Goal: Information Seeking & Learning: Compare options

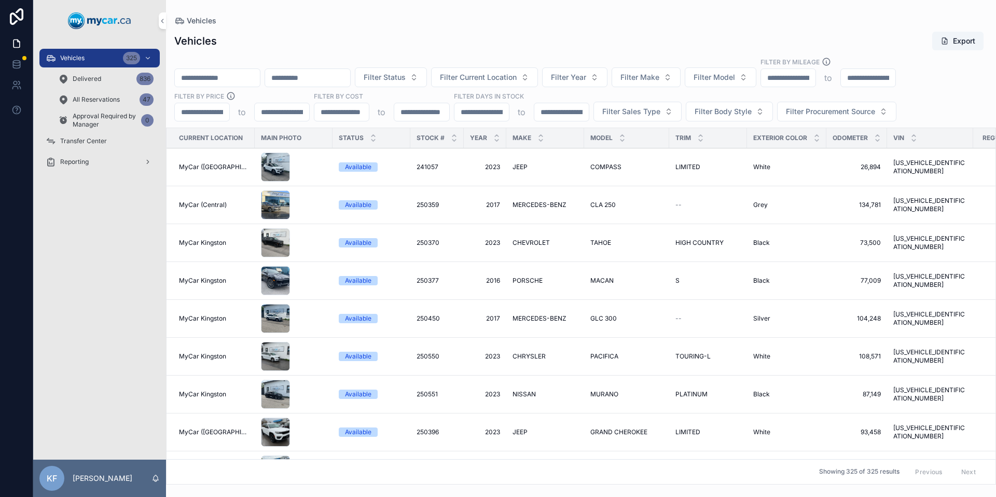
click at [760, 89] on div "Filter Status Filter Current Location Filter Year Filter Make Filter Model Filt…" at bounding box center [581, 89] width 830 height 64
click at [756, 85] on button "Filter Model" at bounding box center [721, 77] width 72 height 20
type input "***"
click at [752, 119] on div "WRX" at bounding box center [747, 119] width 144 height 17
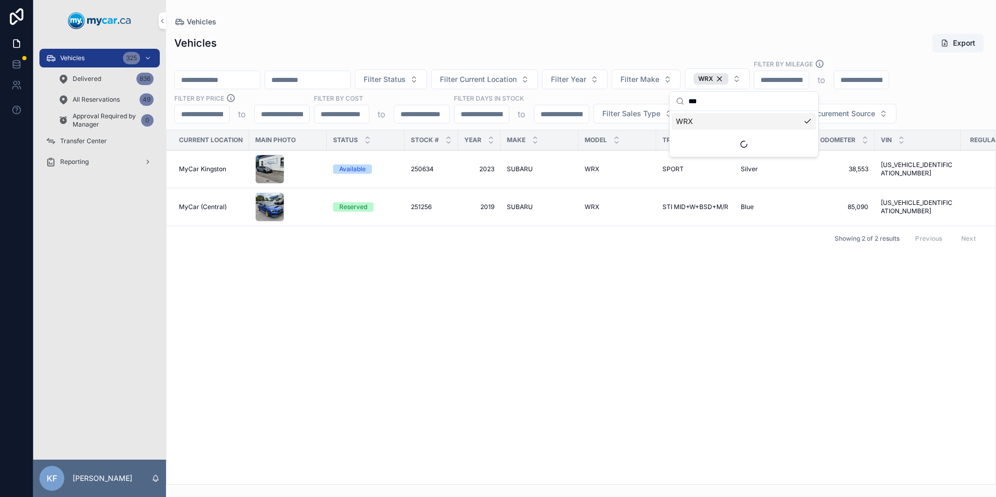
click at [714, 48] on div "Vehicles Export" at bounding box center [580, 43] width 813 height 20
click at [512, 206] on span "SUBARU" at bounding box center [520, 207] width 26 height 8
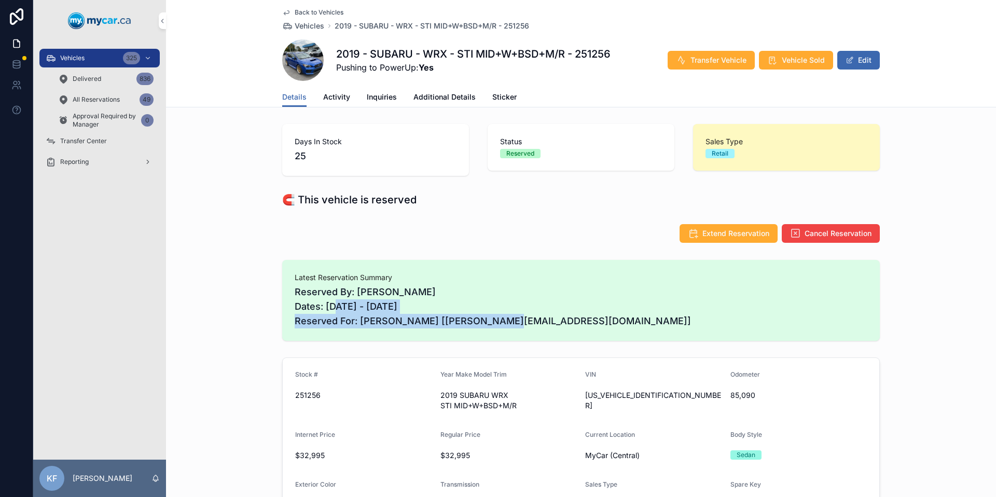
drag, startPoint x: 354, startPoint y: 311, endPoint x: 478, endPoint y: 317, distance: 124.1
click at [478, 317] on span "Reserved By: Jason Cyr Dates: 10/03/2025 - 10/05/2025 Reserved For: LOGAN LUPIN…" at bounding box center [581, 307] width 573 height 44
click at [492, 307] on span "Reserved By: Jason Cyr Dates: 10/03/2025 - 10/05/2025 Reserved For: LOGAN LUPIN…" at bounding box center [581, 307] width 573 height 44
click at [404, 307] on span "Reserved By: Jason Cyr Dates: 10/03/2025 - 10/05/2025 Reserved For: LOGAN LUPIN…" at bounding box center [581, 307] width 573 height 44
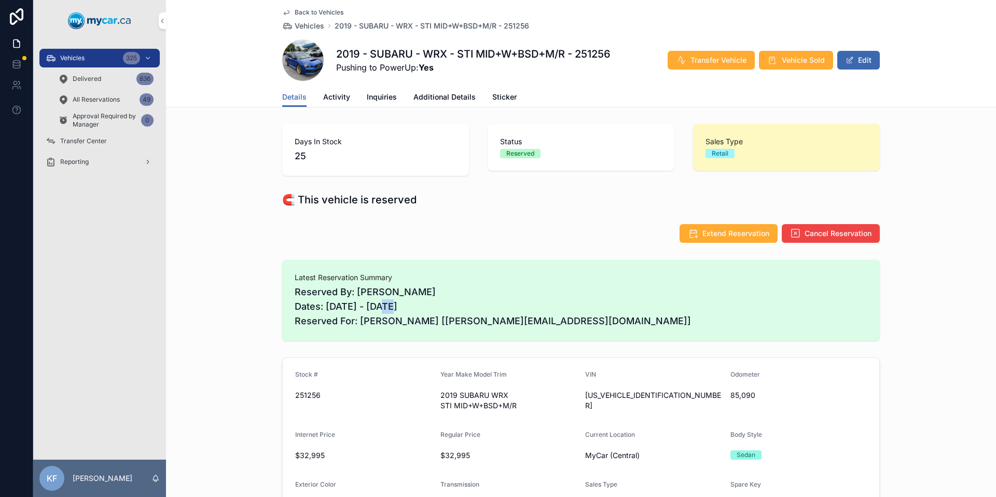
click at [718, 231] on span "Extend Reservation" at bounding box center [735, 233] width 67 height 10
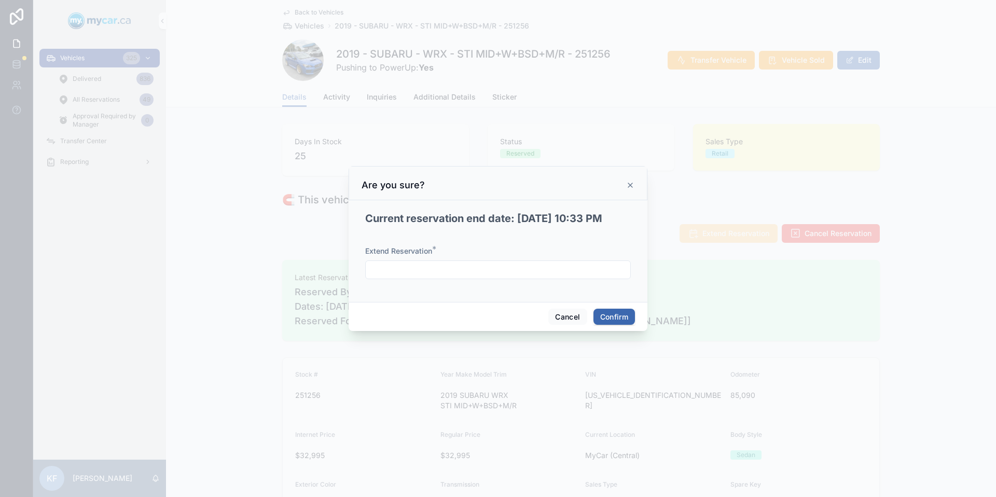
click at [429, 264] on input "text" at bounding box center [498, 269] width 265 height 15
click at [533, 379] on button "10" at bounding box center [535, 377] width 19 height 19
type input "**********"
click at [506, 215] on h2 "Current reservation end date: 10/4/2025 10:33 PM" at bounding box center [483, 219] width 237 height 15
click at [594, 313] on button "Confirm" at bounding box center [613, 317] width 41 height 17
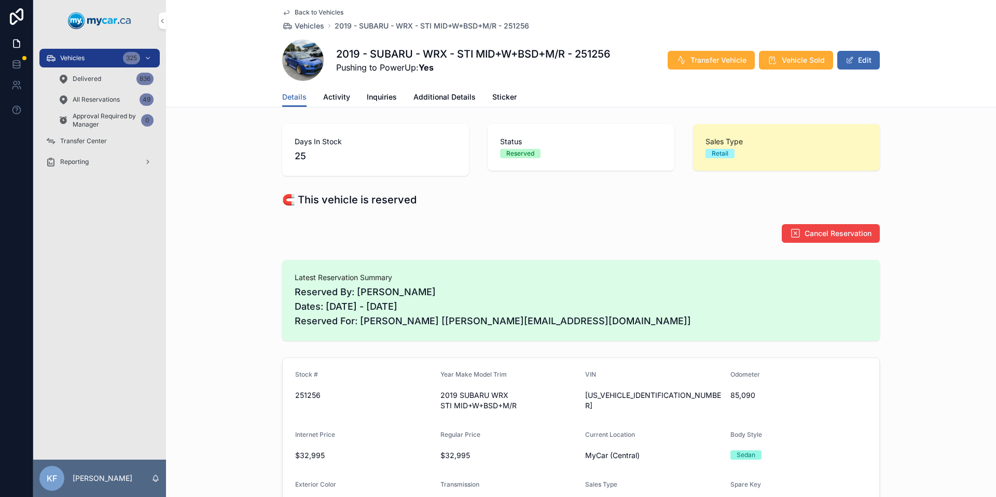
click at [67, 62] on span "Vehicles" at bounding box center [72, 58] width 24 height 8
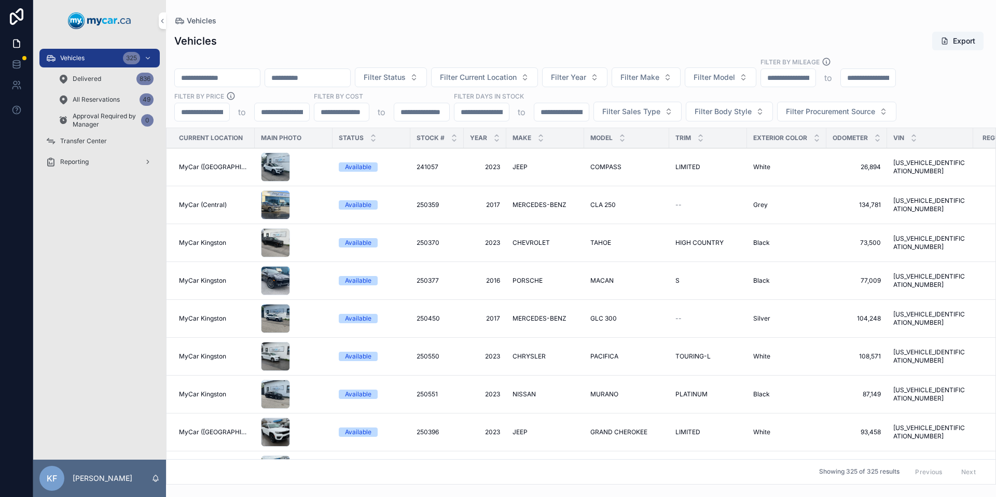
click at [680, 78] on button "Filter Make" at bounding box center [645, 77] width 69 height 20
type input "**"
click at [644, 121] on div "BMW" at bounding box center [673, 119] width 144 height 17
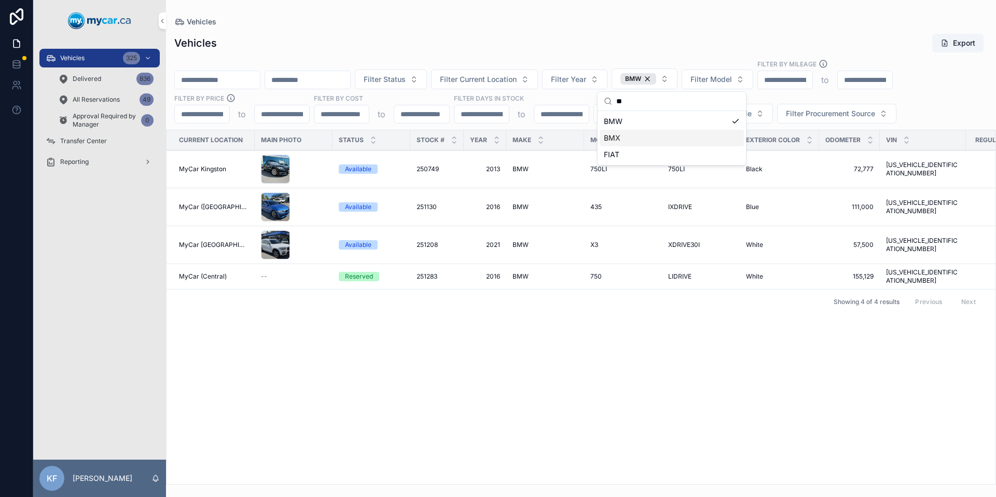
click at [646, 133] on div "BMX" at bounding box center [672, 138] width 144 height 17
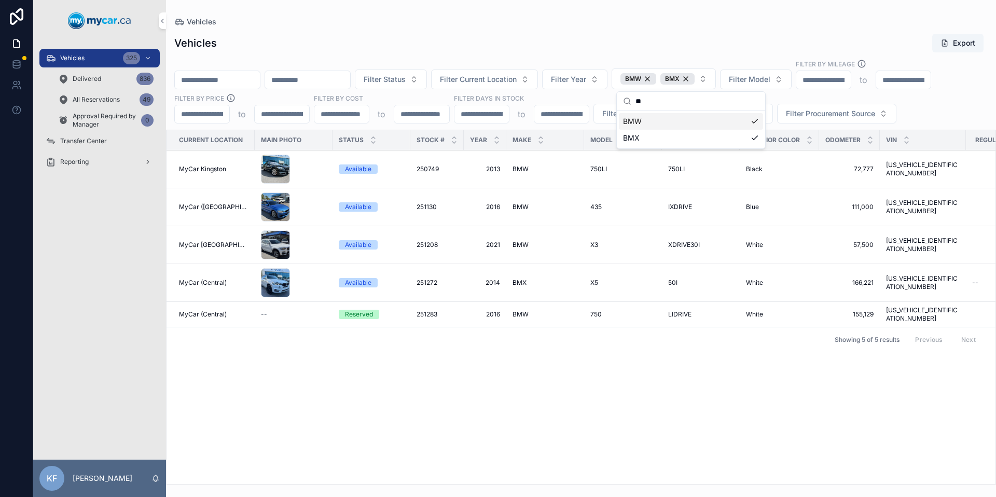
click at [609, 40] on div "Vehicles Export" at bounding box center [580, 43] width 813 height 20
click at [590, 312] on span "750" at bounding box center [595, 314] width 11 height 8
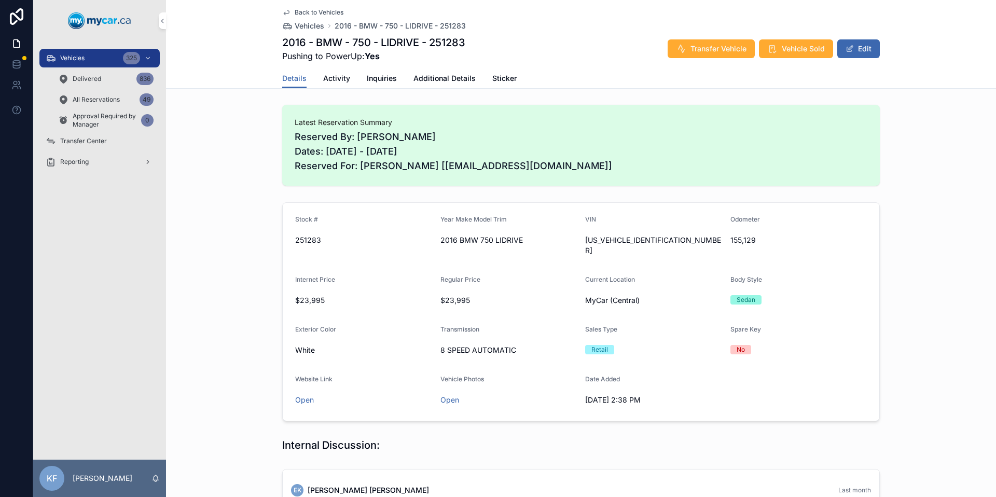
scroll to position [138, 0]
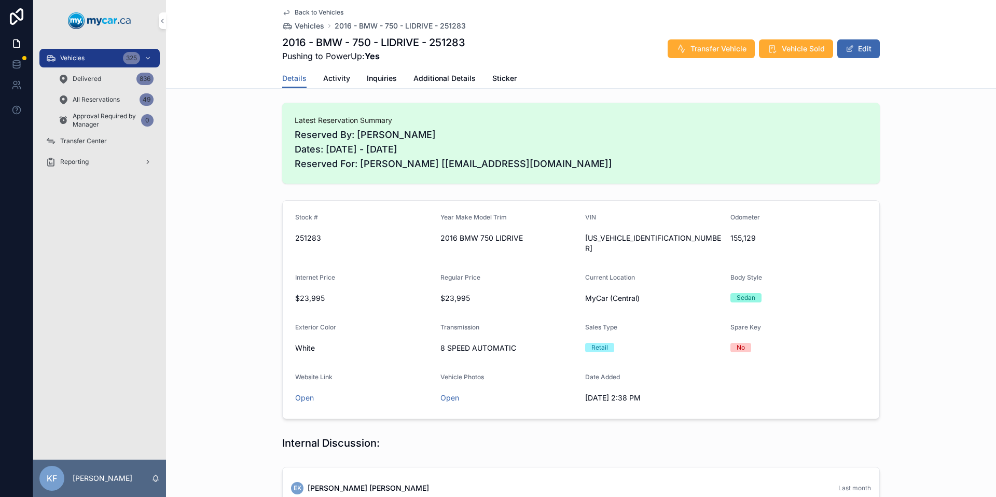
click at [325, 293] on span "$23,995" at bounding box center [363, 298] width 137 height 10
click at [324, 293] on span "$23,995" at bounding box center [363, 298] width 137 height 10
click at [318, 293] on span "$23,995" at bounding box center [363, 298] width 137 height 10
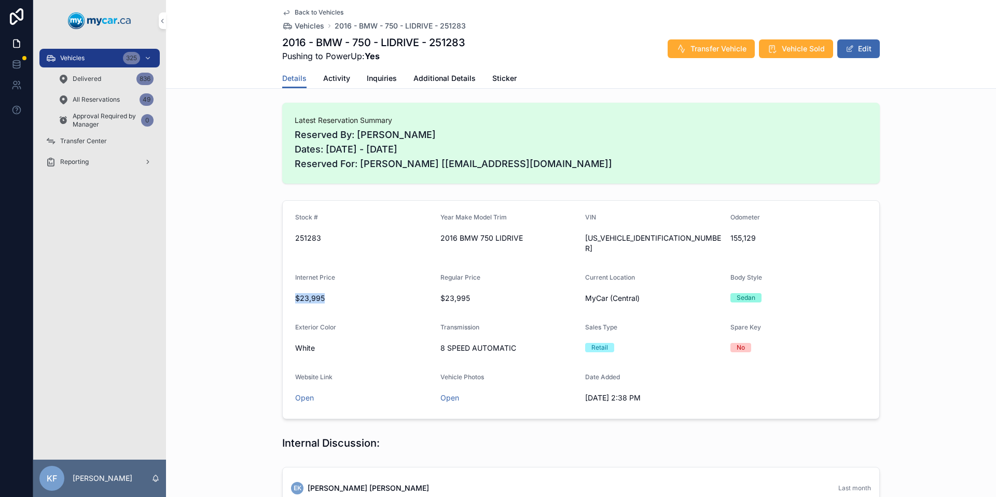
click at [318, 293] on span "$23,995" at bounding box center [363, 298] width 137 height 10
click at [396, 293] on span "$23,995" at bounding box center [363, 298] width 137 height 10
click at [303, 393] on link "Open" at bounding box center [304, 397] width 19 height 9
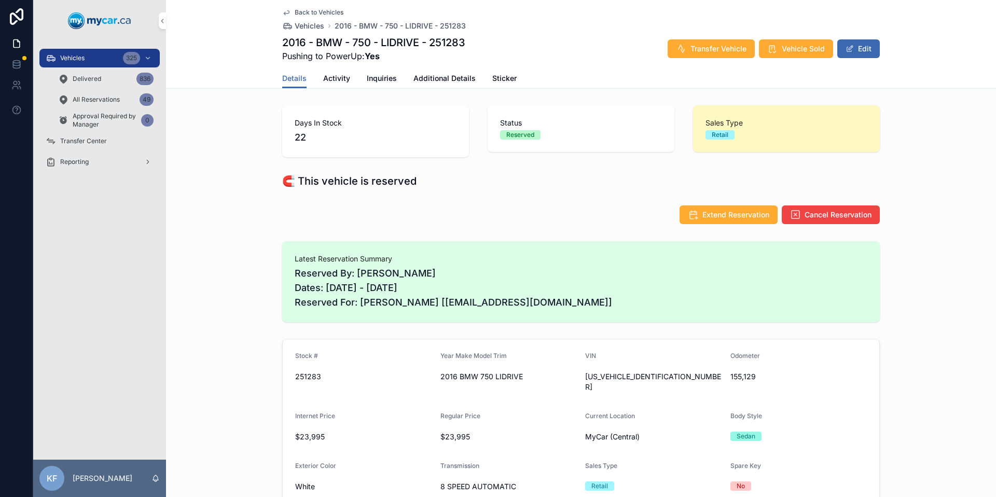
scroll to position [202, 0]
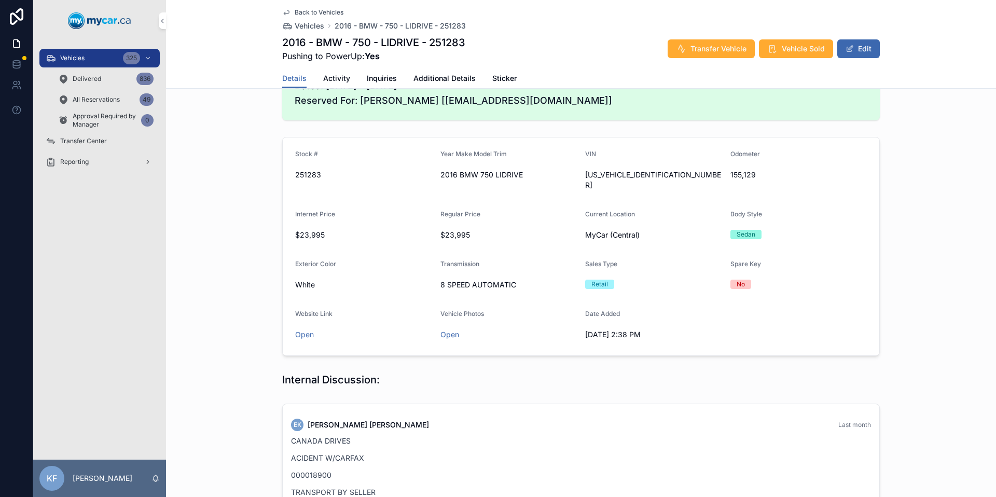
click at [432, 76] on span "Additional Details" at bounding box center [444, 78] width 62 height 10
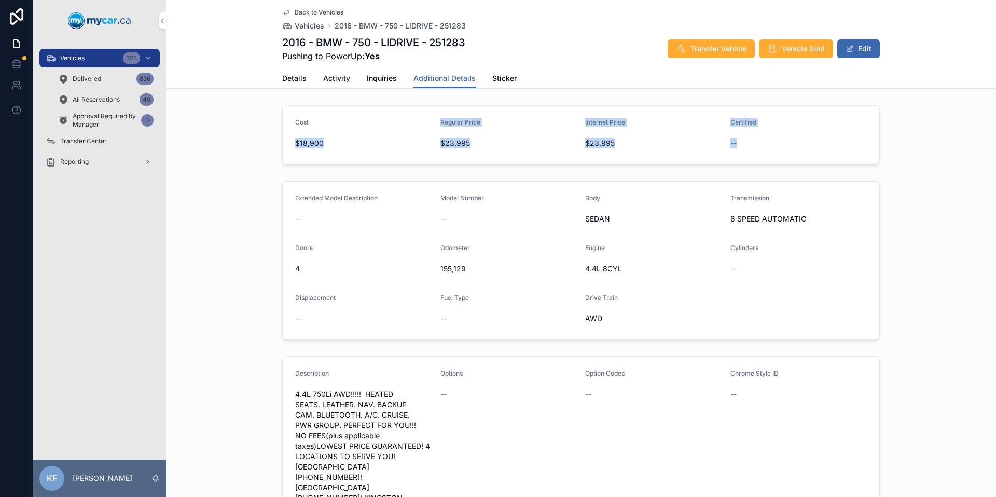
drag, startPoint x: 284, startPoint y: 141, endPoint x: 739, endPoint y: 146, distance: 454.4
click at [739, 146] on form "Cost $18,900 Regular Price $23,995 Internet Price $23,995 Certified --" at bounding box center [581, 135] width 596 height 58
click at [744, 144] on div "--" at bounding box center [798, 143] width 137 height 10
drag, startPoint x: 755, startPoint y: 141, endPoint x: 285, endPoint y: 121, distance: 470.3
click at [285, 121] on form "Cost $18,900 Regular Price $23,995 Internet Price $23,995 Certified --" at bounding box center [581, 135] width 596 height 58
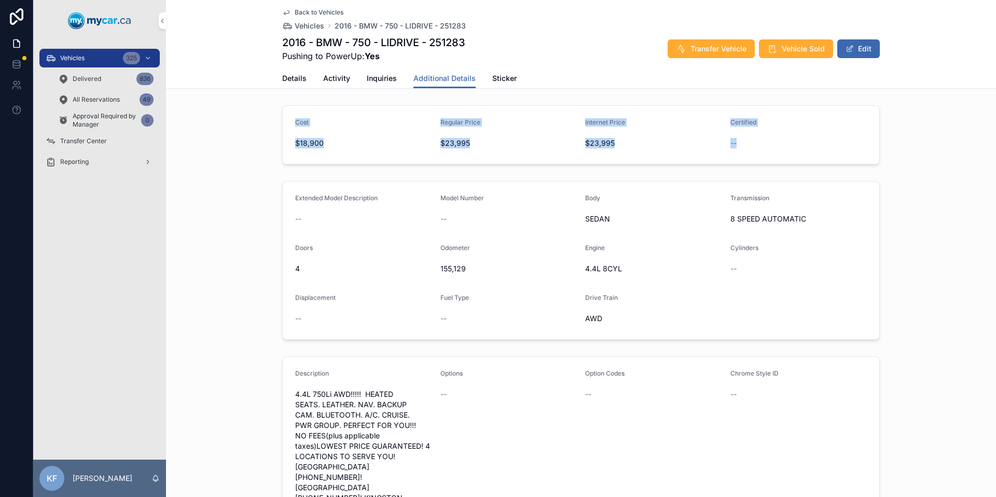
click at [285, 121] on form "Cost $18,900 Regular Price $23,995 Internet Price $23,995 Certified --" at bounding box center [581, 135] width 596 height 58
drag, startPoint x: 285, startPoint y: 120, endPoint x: 762, endPoint y: 174, distance: 479.6
click at [788, 235] on form "Extended Model Description -- Model Number -- Body SEDAN Transmission 8 SPEED A…" at bounding box center [581, 261] width 596 height 158
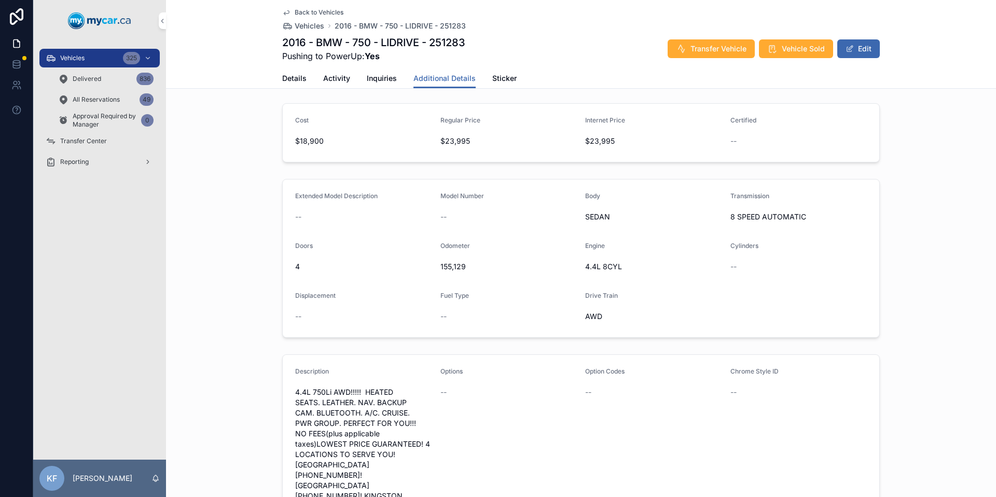
click at [104, 62] on div "Vehicles 325" at bounding box center [100, 58] width 108 height 17
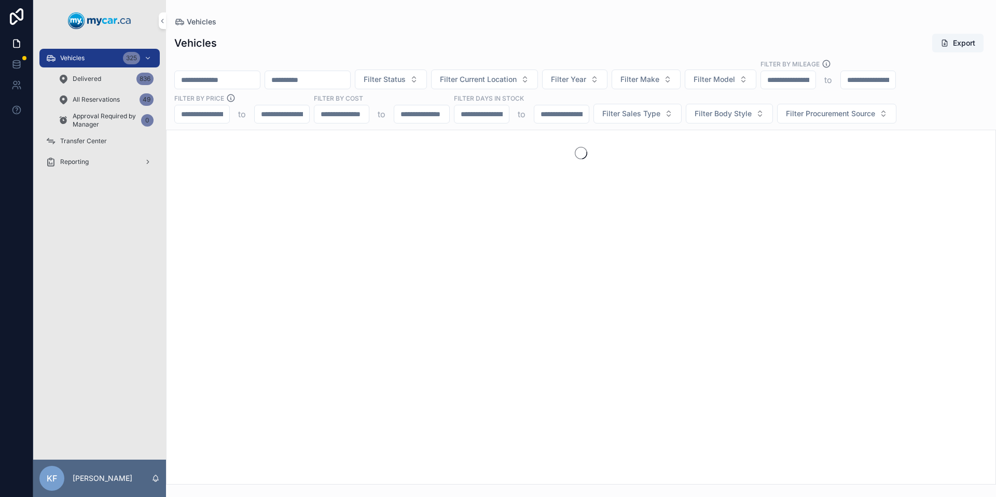
click at [740, 86] on button "Filter Model" at bounding box center [721, 79] width 72 height 20
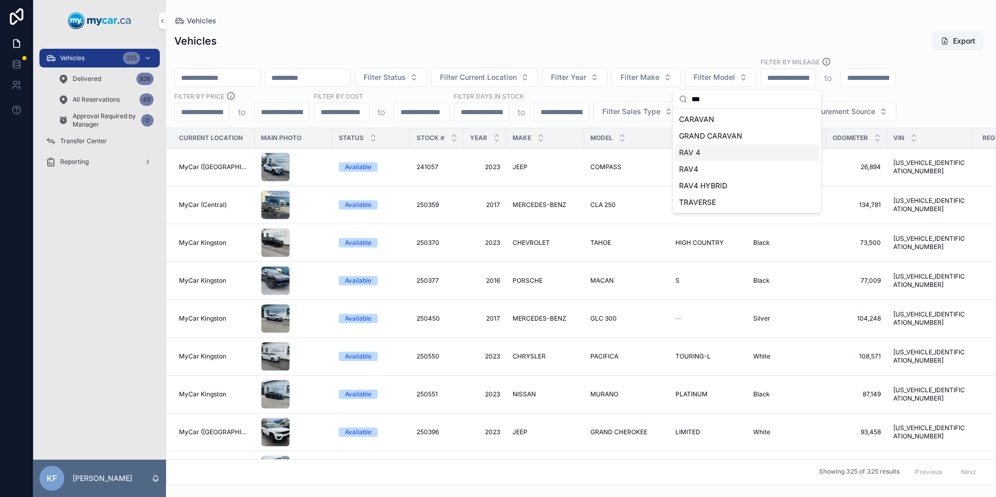
click at [713, 155] on div "RAV 4" at bounding box center [747, 152] width 144 height 17
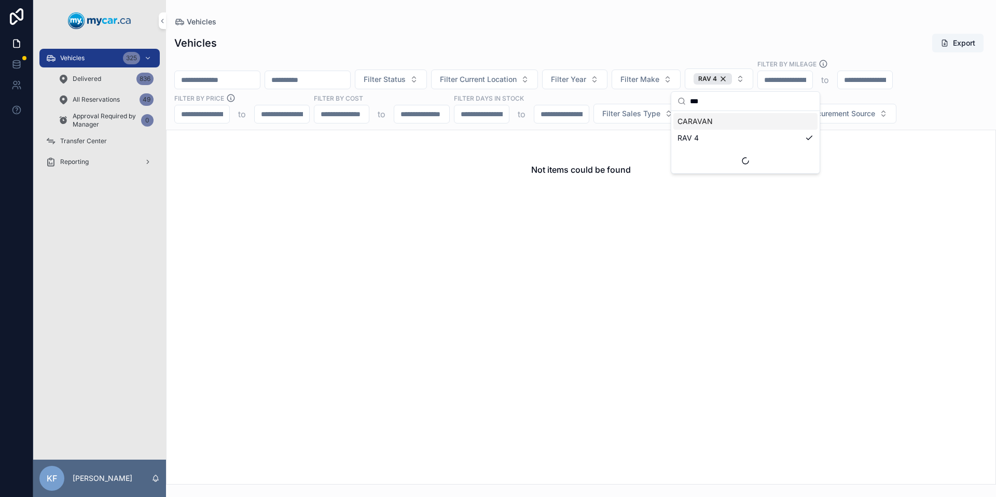
click at [732, 79] on div "RAV 4" at bounding box center [712, 78] width 38 height 11
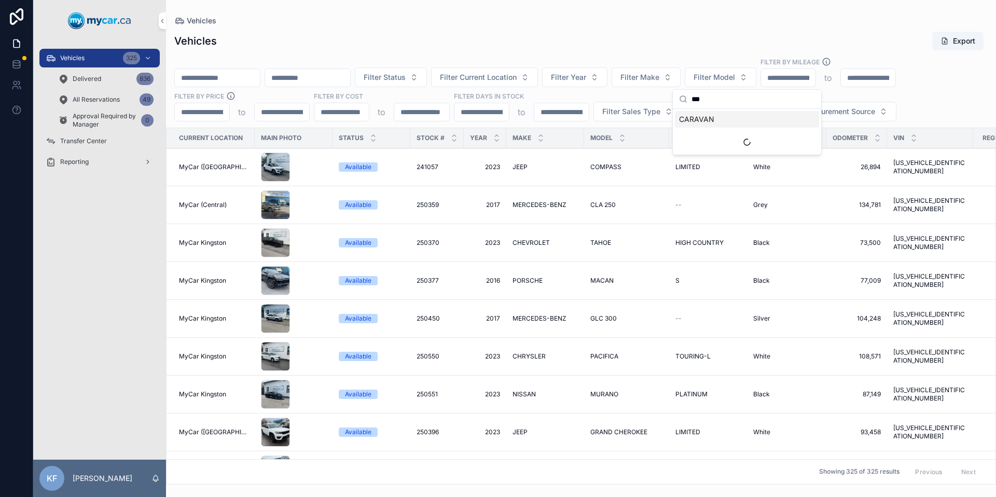
click at [719, 99] on input "***" at bounding box center [752, 99] width 123 height 19
type input "***"
click at [679, 164] on span "RAV4" at bounding box center [688, 169] width 19 height 10
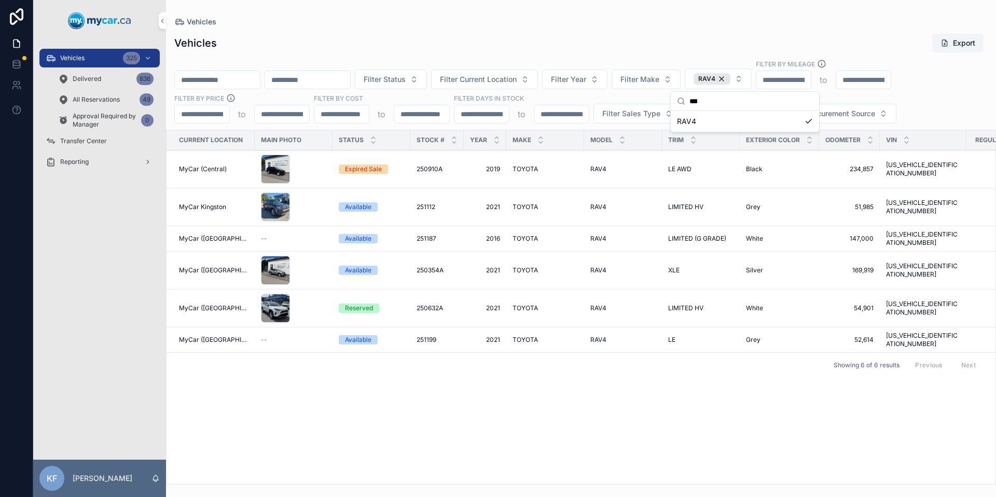
click at [672, 49] on div "Vehicles Export" at bounding box center [580, 43] width 813 height 20
click at [840, 336] on span "52,614" at bounding box center [849, 340] width 48 height 8
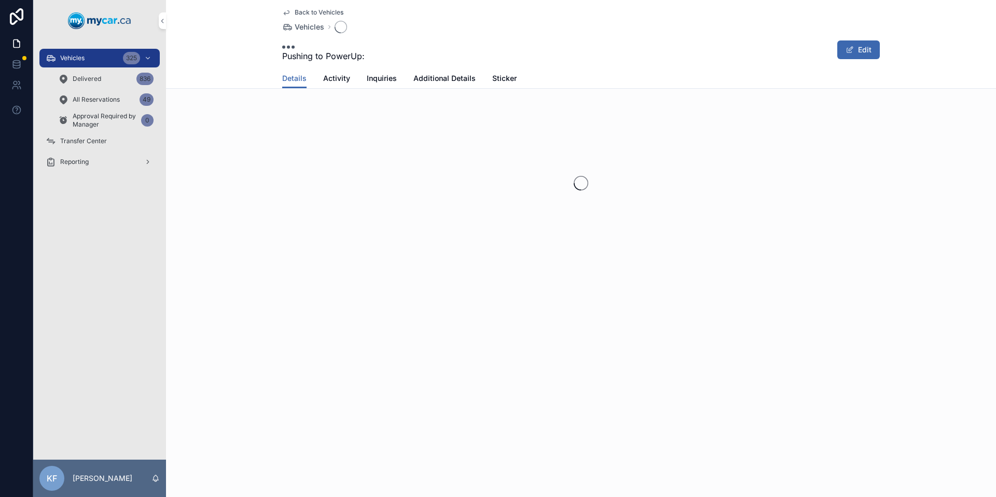
click at [839, 329] on div "Back to Vehicles Vehicles Pushing to PowerUp: Edit Details Details Activity Inq…" at bounding box center [581, 165] width 830 height 331
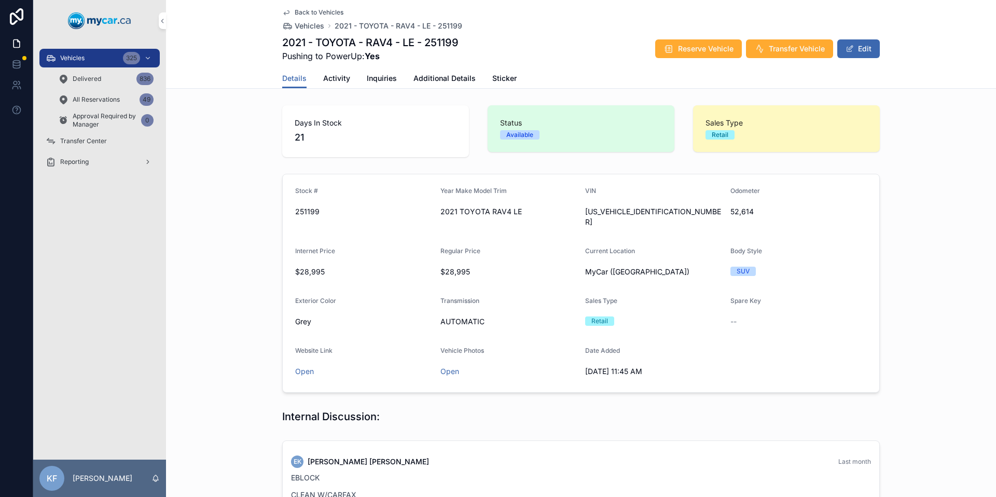
click at [753, 208] on span "52,614" at bounding box center [798, 211] width 137 height 10
drag, startPoint x: 750, startPoint y: 210, endPoint x: 483, endPoint y: 214, distance: 267.1
click at [510, 213] on form "Stock # 251199 Year Make Model Trim 2021 TOYOTA RAV4 LE VIN [US_VEHICLE_IDENTIF…" at bounding box center [581, 283] width 596 height 218
drag, startPoint x: 483, startPoint y: 214, endPoint x: 324, endPoint y: 205, distance: 158.9
click at [325, 205] on form "Stock # 251199 Year Make Model Trim 2021 TOYOTA RAV4 LE VIN [US_VEHICLE_IDENTIF…" at bounding box center [581, 283] width 596 height 218
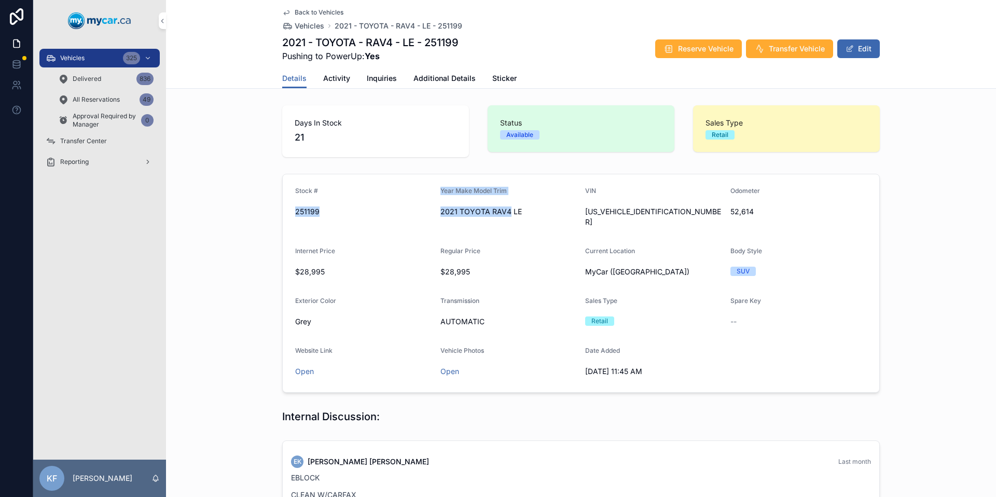
click at [325, 201] on div "Stock # 251199" at bounding box center [363, 209] width 137 height 44
click at [290, 186] on form "Stock # 251199 Year Make Model Trim 2021 TOYOTA RAV4 LE VIN [US_VEHICLE_IDENTIF…" at bounding box center [581, 283] width 596 height 218
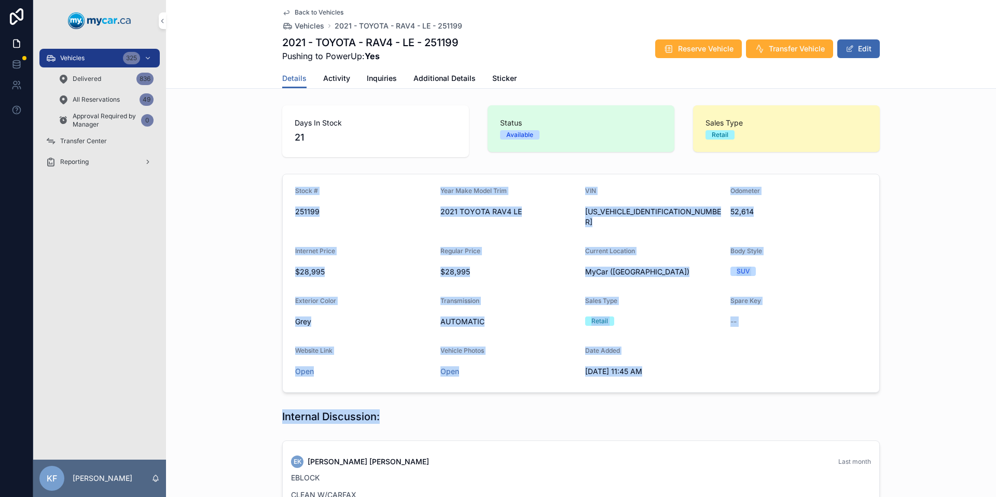
drag, startPoint x: 290, startPoint y: 186, endPoint x: 680, endPoint y: 400, distance: 445.4
click at [680, 401] on div "Days In Stock 21 Status Available Sales Type Retail Stock # 251199 Year Make Mo…" at bounding box center [581, 405] width 830 height 609
click at [688, 378] on form "Stock # 251199 Year Make Model Trim 2021 TOYOTA RAV4 LE VIN [US_VEHICLE_IDENTIF…" at bounding box center [581, 283] width 596 height 218
drag, startPoint x: 651, startPoint y: 366, endPoint x: 263, endPoint y: 190, distance: 425.5
click at [263, 190] on div "Stock # 251199 Year Make Model Trim 2021 TOYOTA RAV4 LE VIN [US_VEHICLE_IDENTIF…" at bounding box center [581, 283] width 830 height 227
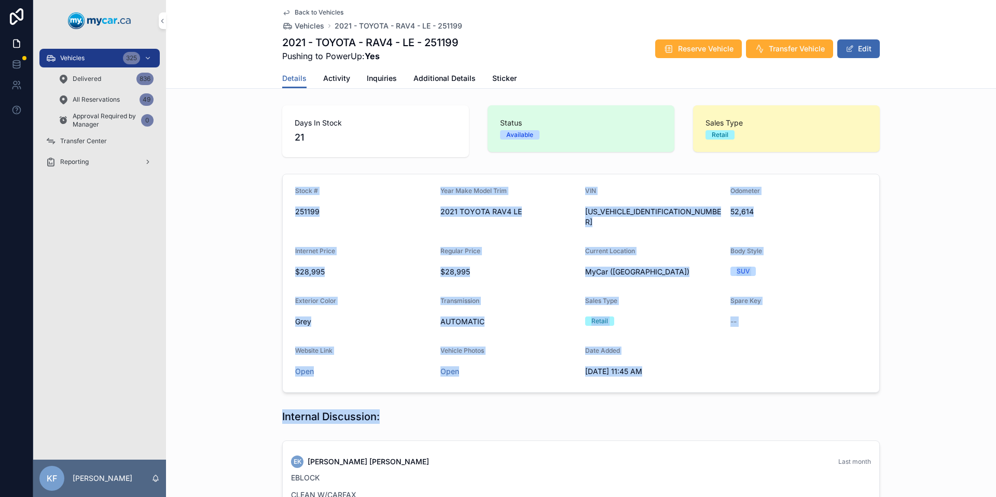
click at [286, 188] on form "Stock # 251199 Year Make Model Trim 2021 TOYOTA RAV4 LE VIN [US_VEHICLE_IDENTIF…" at bounding box center [581, 283] width 596 height 218
drag, startPoint x: 287, startPoint y: 180, endPoint x: 668, endPoint y: 364, distance: 422.6
click at [668, 364] on form "Stock # 251199 Year Make Model Trim 2021 TOYOTA RAV4 LE VIN [US_VEHICLE_IDENTIF…" at bounding box center [581, 283] width 596 height 218
click at [534, 247] on div "Regular Price" at bounding box center [508, 253] width 137 height 12
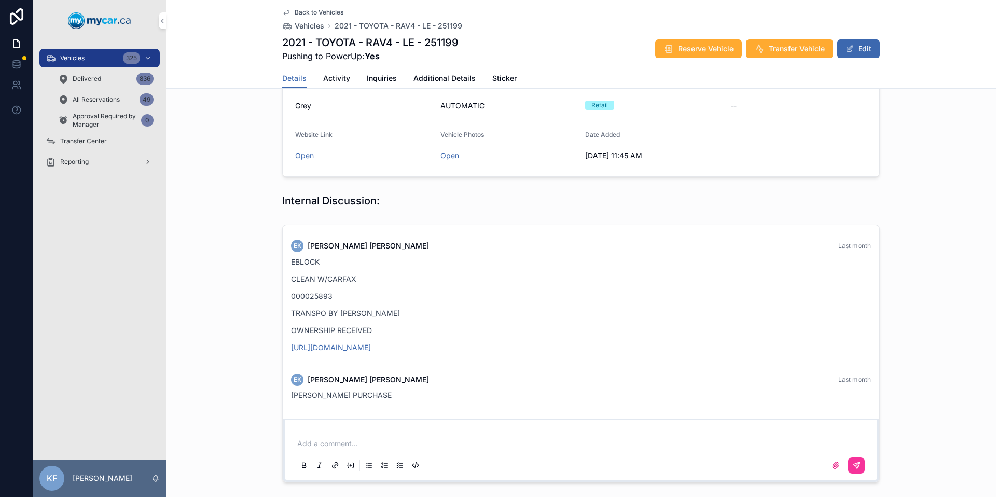
scroll to position [236, 0]
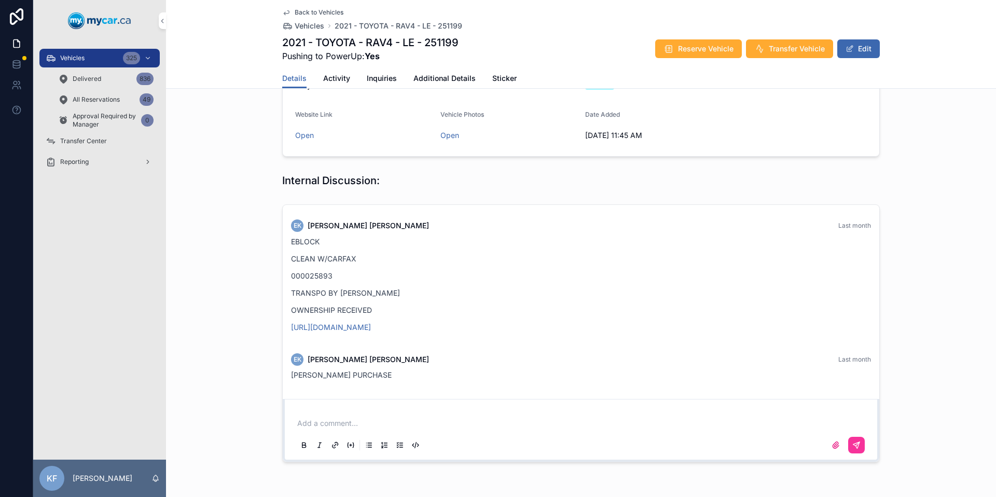
click at [371, 323] on link "[URL][DOMAIN_NAME]" at bounding box center [331, 327] width 80 height 9
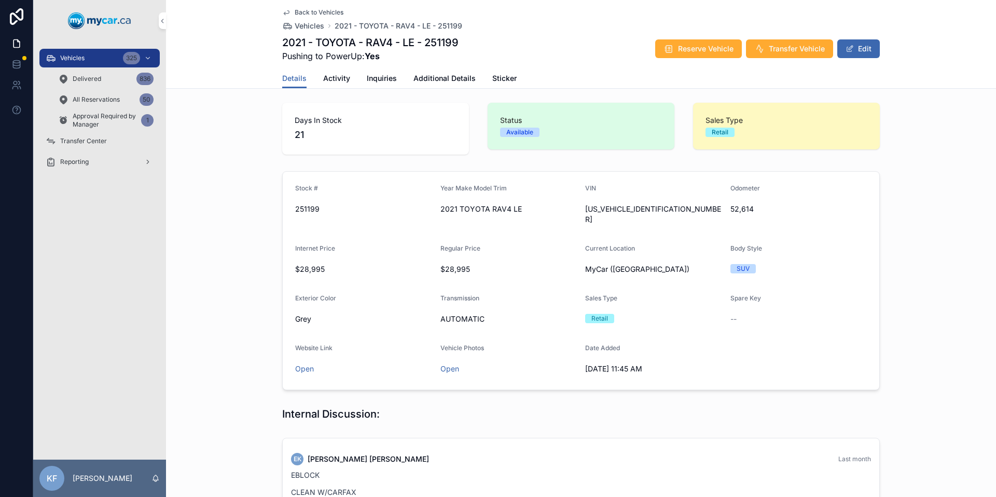
scroll to position [0, 0]
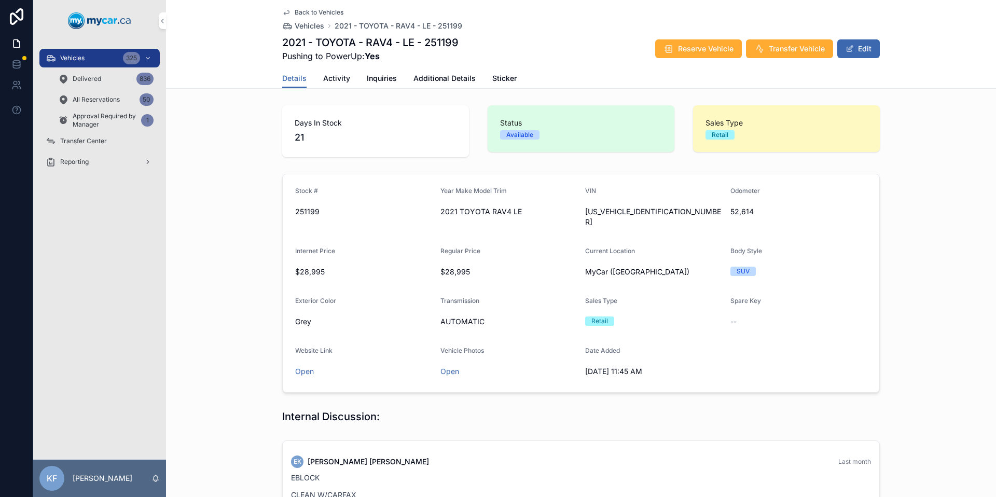
click at [701, 53] on button "Reserve Vehicle" at bounding box center [698, 48] width 87 height 19
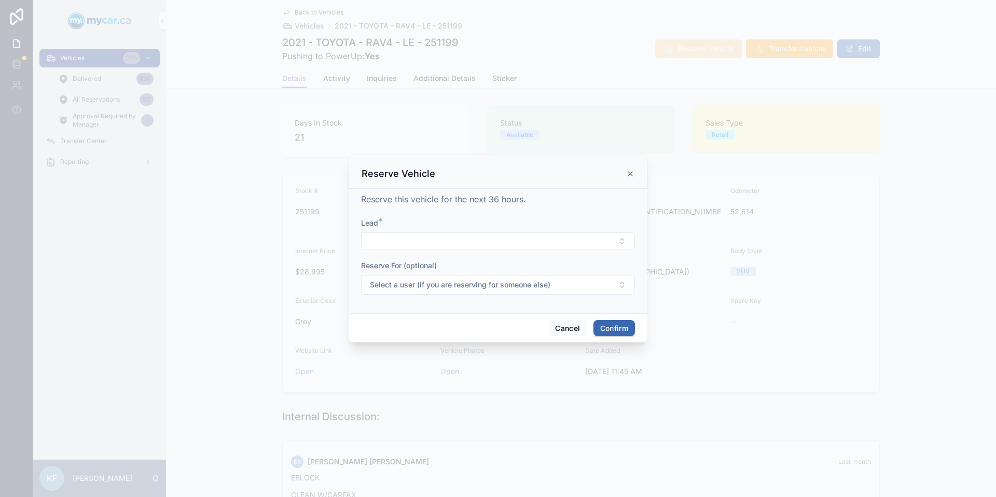
click at [419, 240] on button "Select Button" at bounding box center [498, 241] width 274 height 18
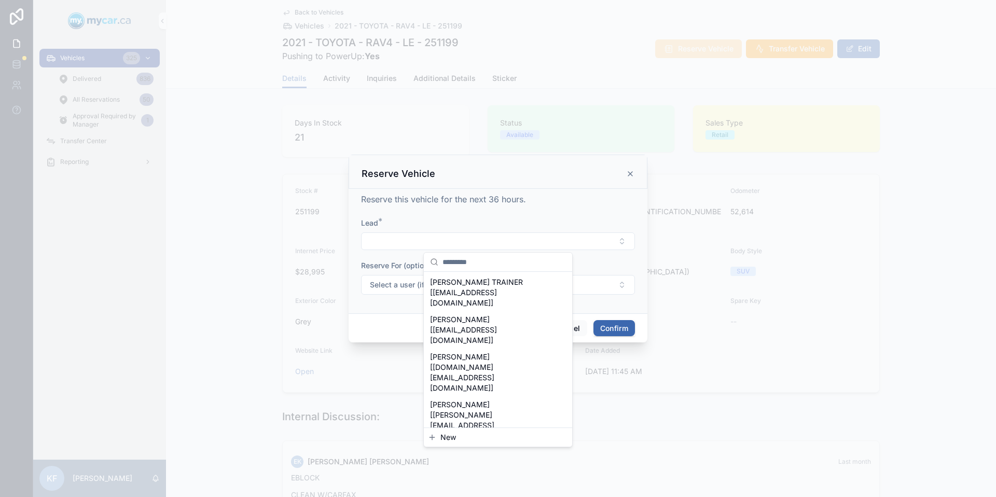
click at [446, 439] on span "New" at bounding box center [448, 437] width 16 height 10
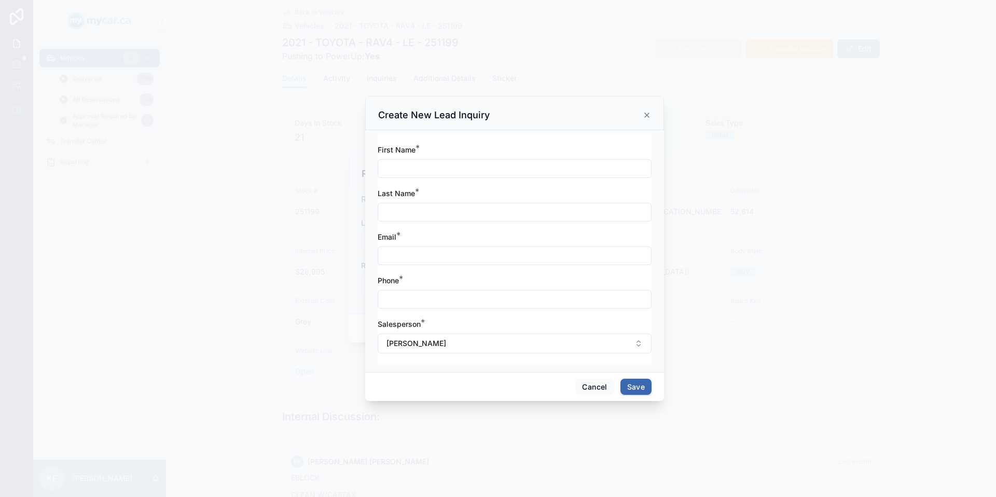
click at [408, 161] on input "text" at bounding box center [514, 168] width 273 height 15
type input "***"
type input "********"
type input "**********"
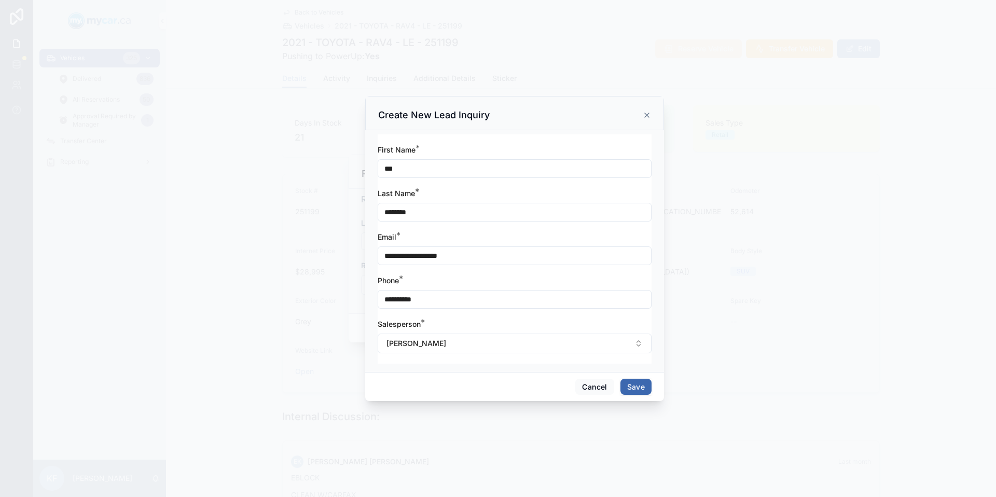
click at [632, 383] on button "Save" at bounding box center [635, 387] width 31 height 17
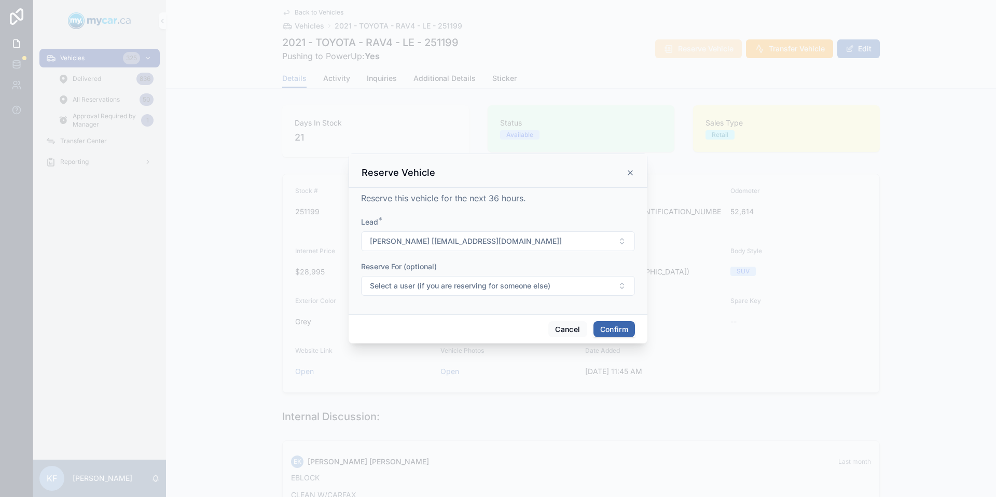
click at [620, 324] on button "Confirm" at bounding box center [613, 329] width 41 height 17
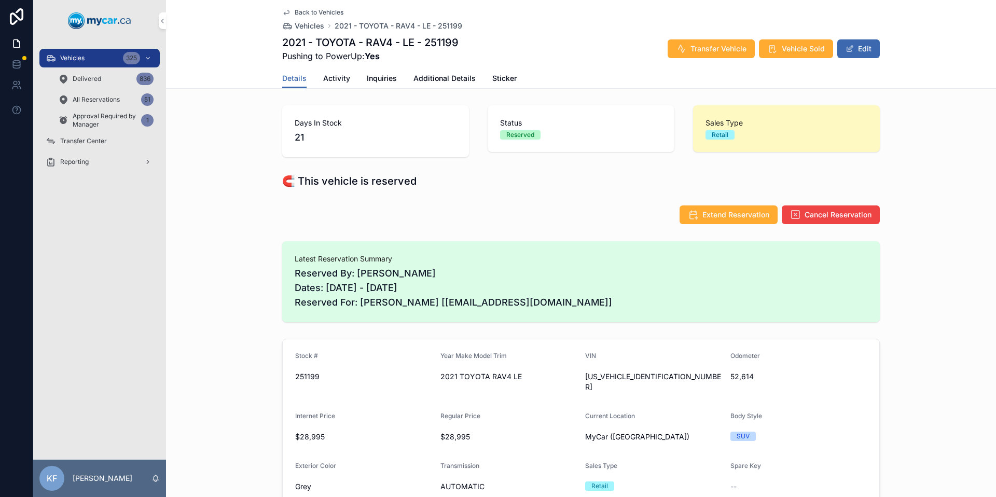
click at [96, 57] on div "Vehicles 325" at bounding box center [100, 58] width 108 height 17
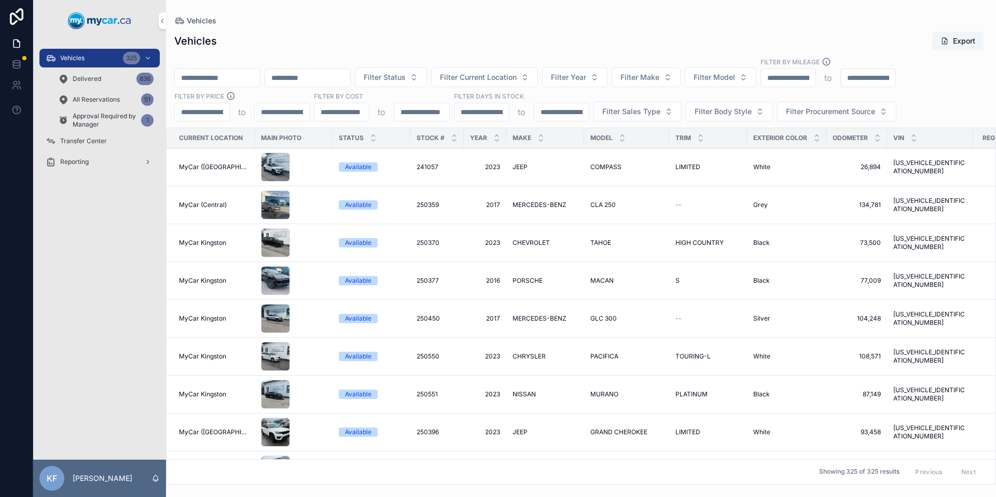
click at [659, 81] on span "Filter Make" at bounding box center [639, 77] width 39 height 10
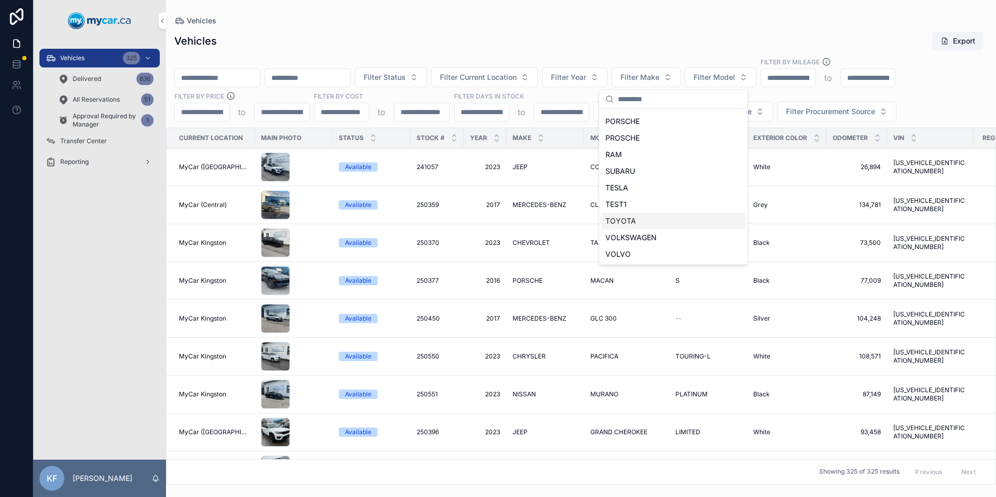
click at [640, 221] on div "TOYOTA" at bounding box center [673, 221] width 144 height 17
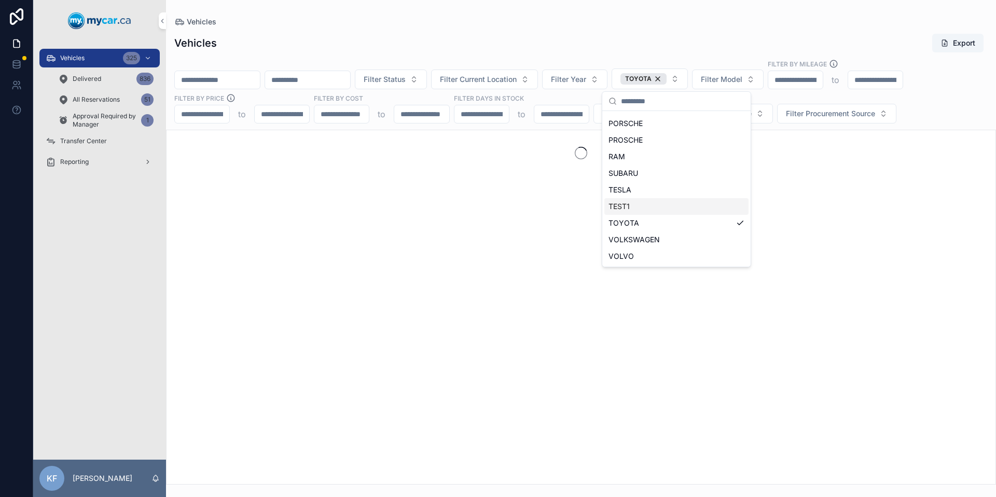
click at [543, 35] on div "Vehicles Export" at bounding box center [580, 43] width 813 height 20
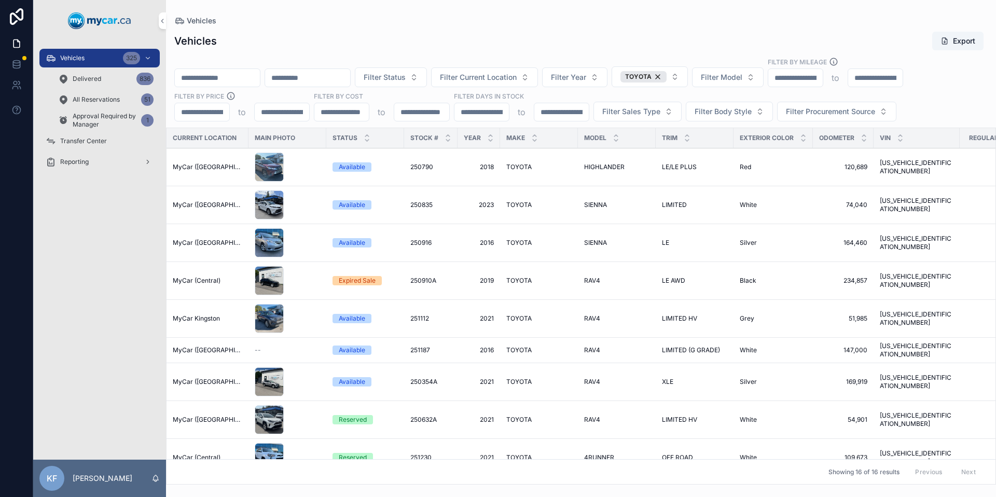
scroll to position [0, 0]
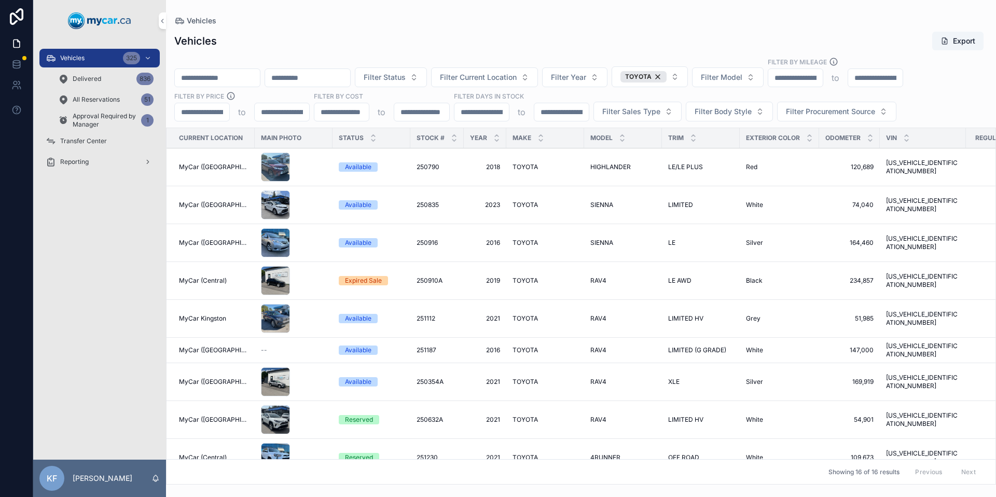
click at [73, 57] on span "Vehicles" at bounding box center [72, 58] width 24 height 8
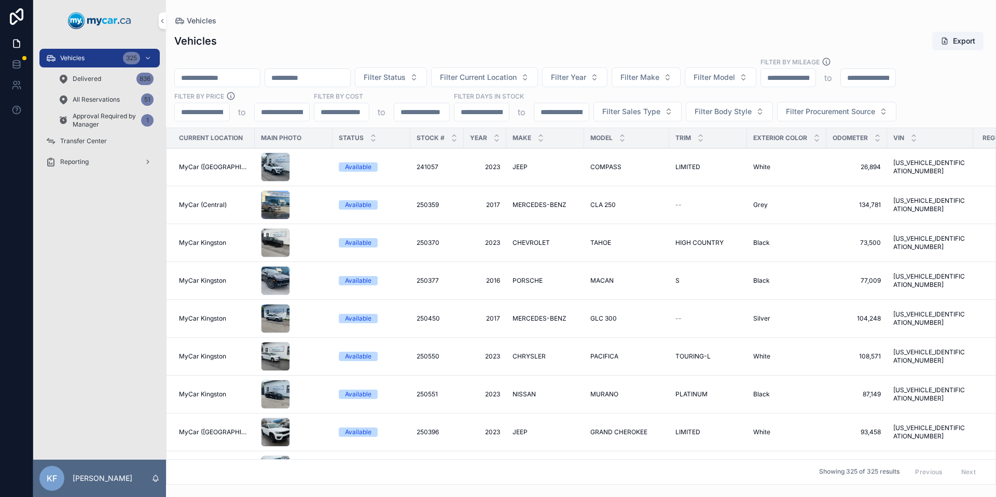
click at [659, 76] on span "Filter Make" at bounding box center [639, 77] width 39 height 10
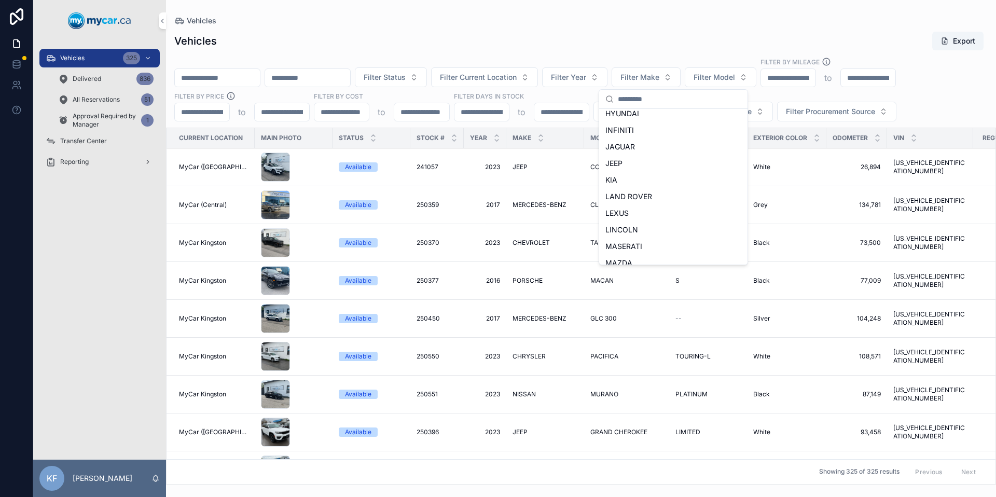
scroll to position [479, 0]
click at [639, 220] on div "TOYOTA" at bounding box center [673, 221] width 144 height 17
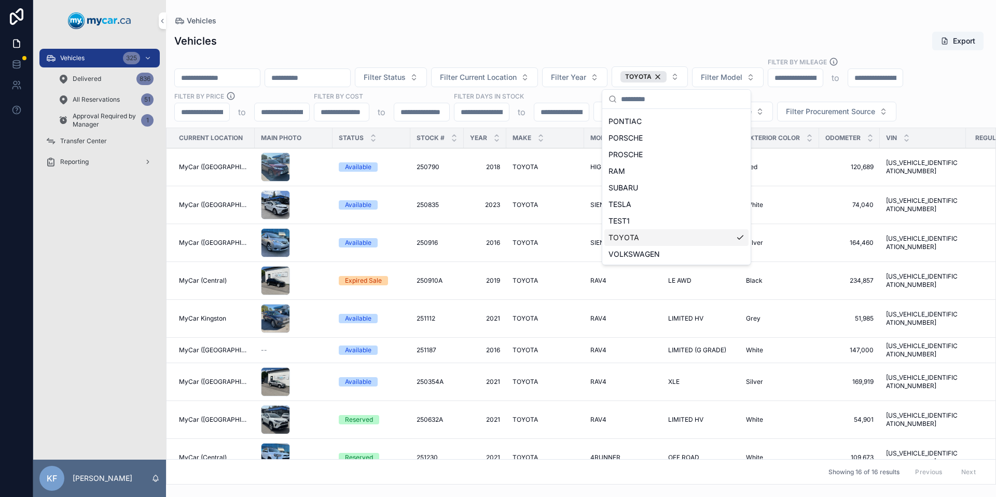
scroll to position [496, 0]
click at [85, 58] on span "Vehicles" at bounding box center [72, 58] width 24 height 8
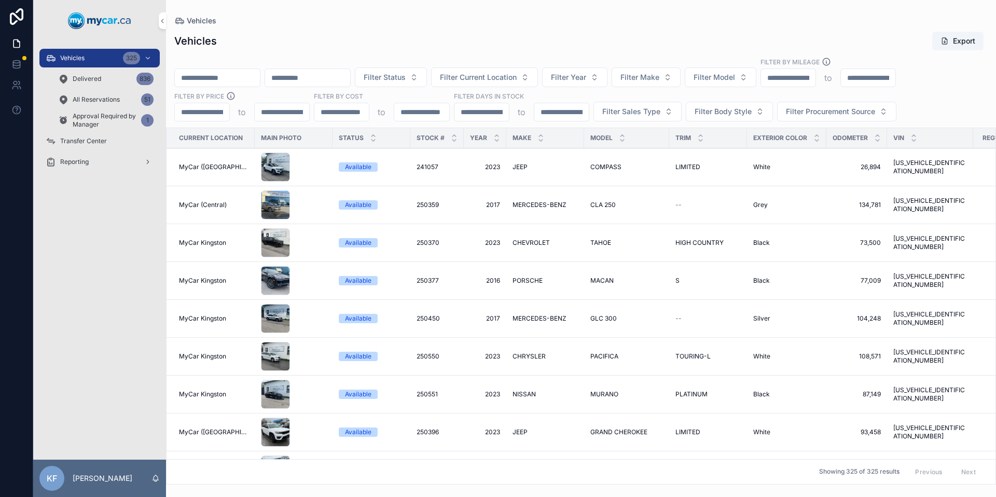
paste input "*******"
type input "*******"
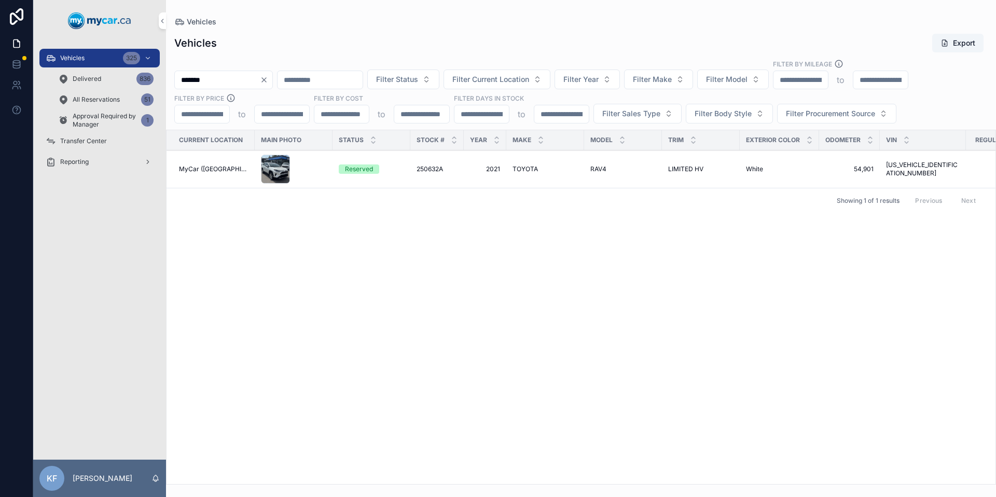
click at [339, 169] on span "Reserved" at bounding box center [359, 168] width 40 height 9
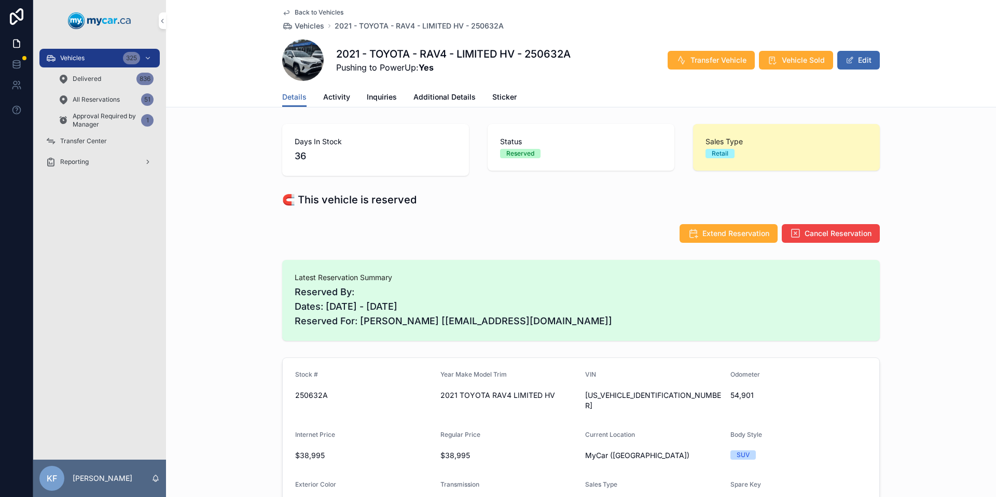
click at [338, 96] on span "Activity" at bounding box center [336, 97] width 27 height 10
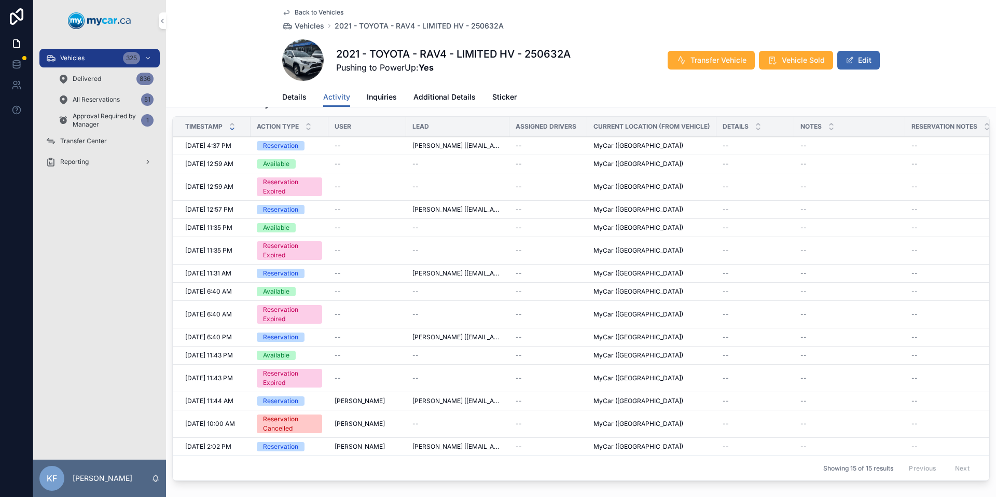
scroll to position [33, 0]
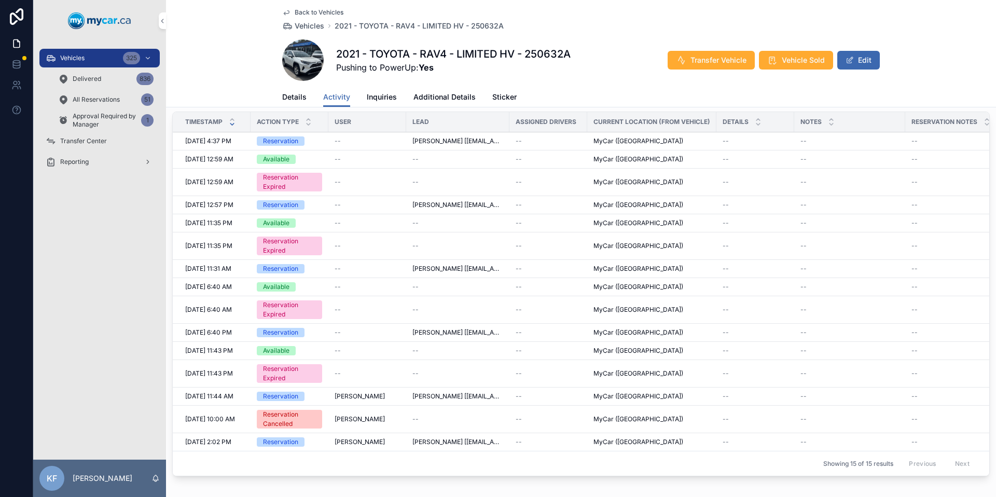
click at [456, 269] on span "[PERSON_NAME] [[EMAIL_ADDRESS][DOMAIN_NAME]]" at bounding box center [457, 269] width 91 height 8
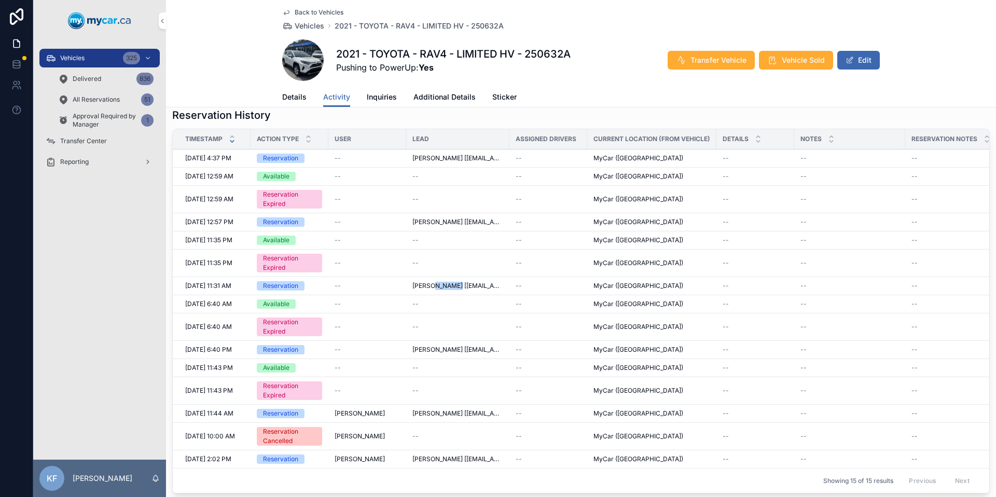
scroll to position [0, 0]
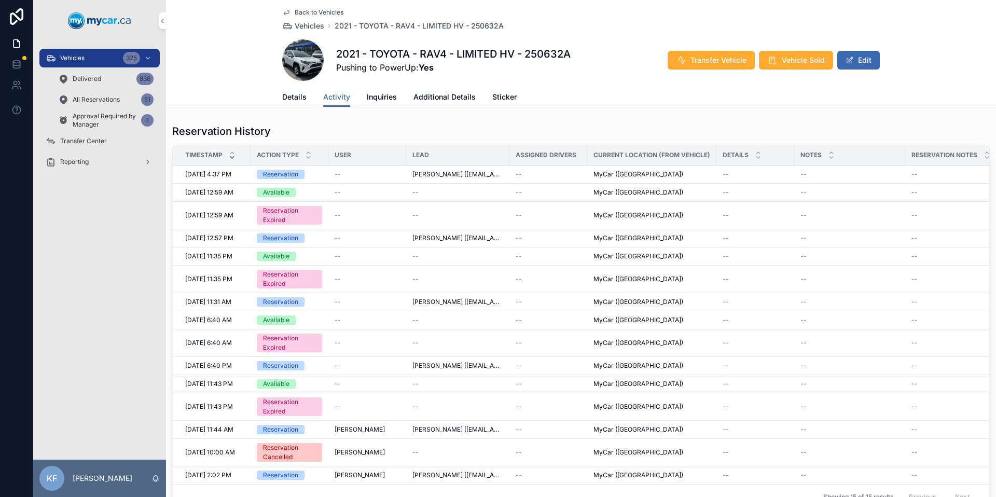
click at [436, 174] on span "[PERSON_NAME] [[EMAIL_ADDRESS][DOMAIN_NAME]]" at bounding box center [457, 174] width 91 height 8
copy span "MASE"
click at [78, 58] on span "Vehicles" at bounding box center [72, 58] width 24 height 8
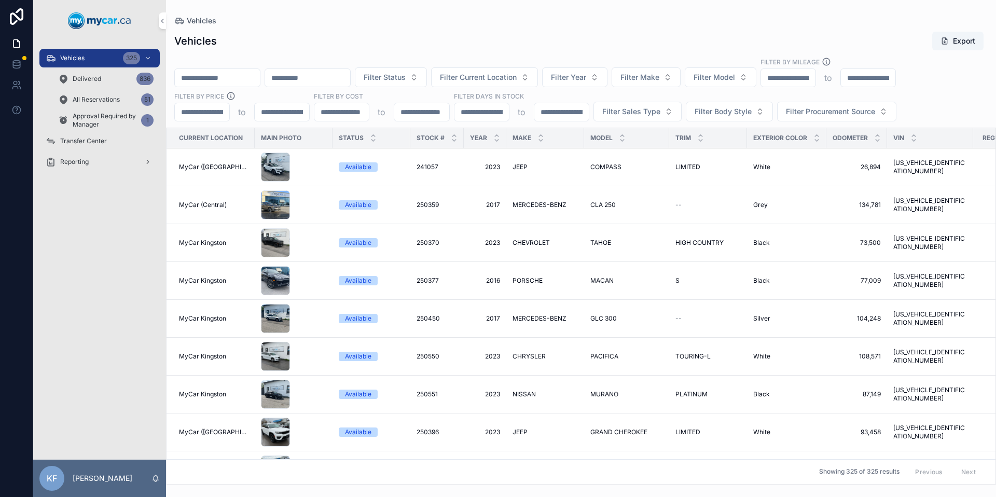
click at [657, 76] on span "Filter Make" at bounding box center [639, 77] width 39 height 10
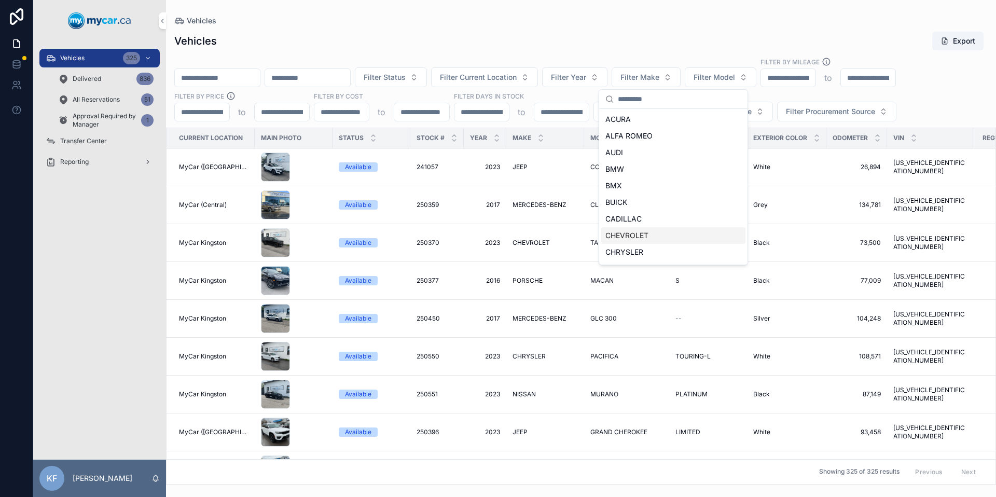
scroll to position [479, 0]
click at [636, 175] on div "SUBARU" at bounding box center [673, 171] width 144 height 17
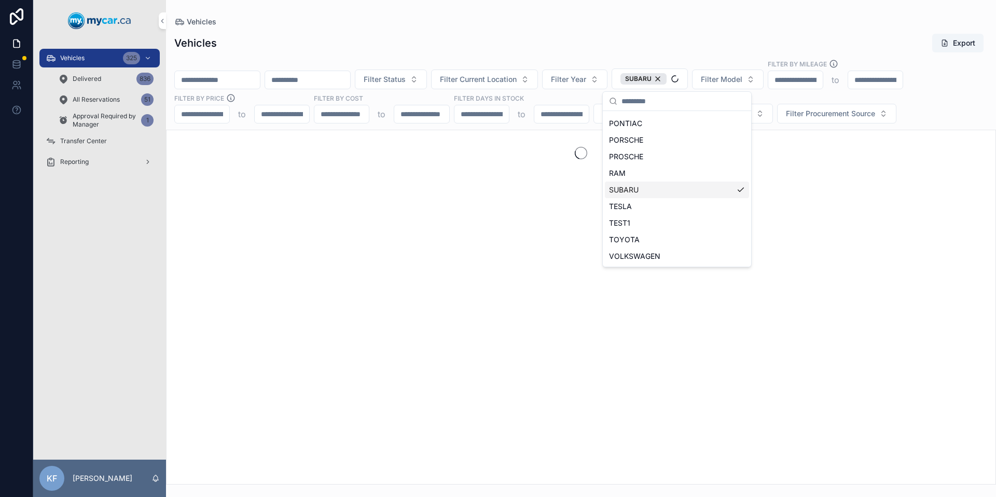
scroll to position [496, 0]
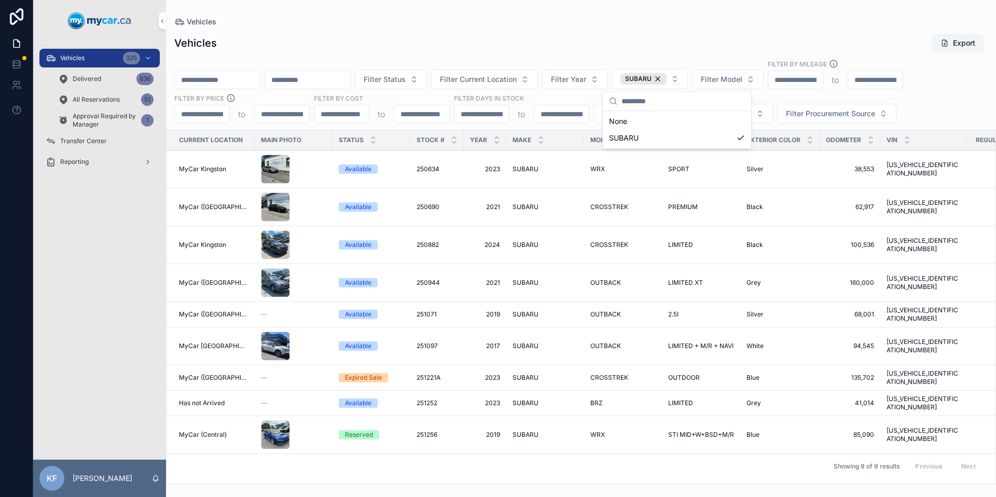
click at [531, 55] on div "Vehicles Export Filter Status Filter Current Location Filter Year SUBARU Filter…" at bounding box center [581, 255] width 830 height 457
click at [352, 430] on div "Reserved" at bounding box center [359, 434] width 28 height 9
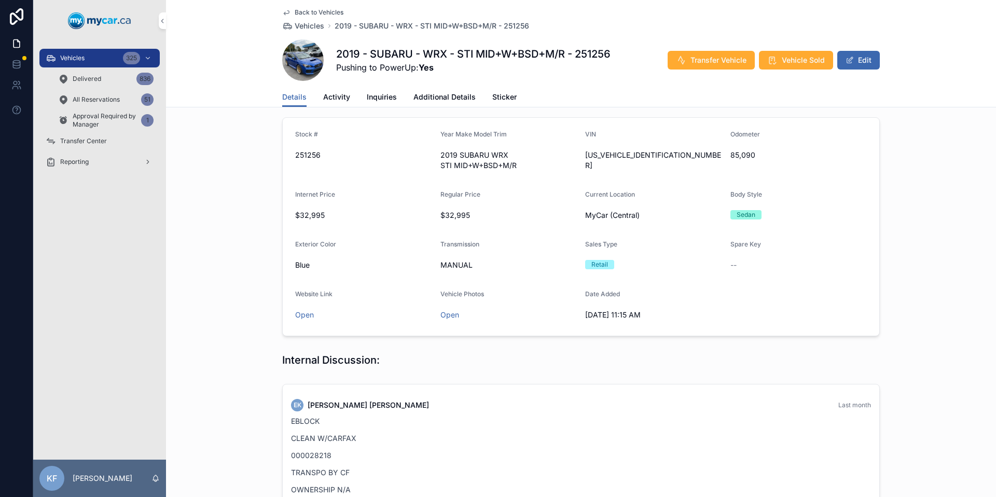
scroll to position [183, 0]
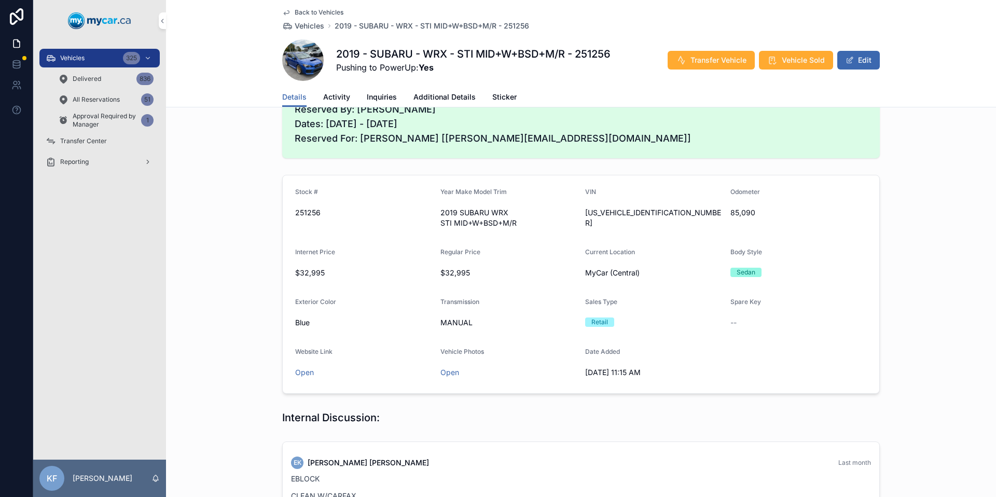
click at [617, 213] on span "[US_VEHICLE_IDENTIFICATION_NUMBER]" at bounding box center [653, 217] width 137 height 21
copy span "[US_VEHICLE_IDENTIFICATION_NUMBER]"
click at [88, 57] on div "Vehicles 325" at bounding box center [100, 58] width 108 height 17
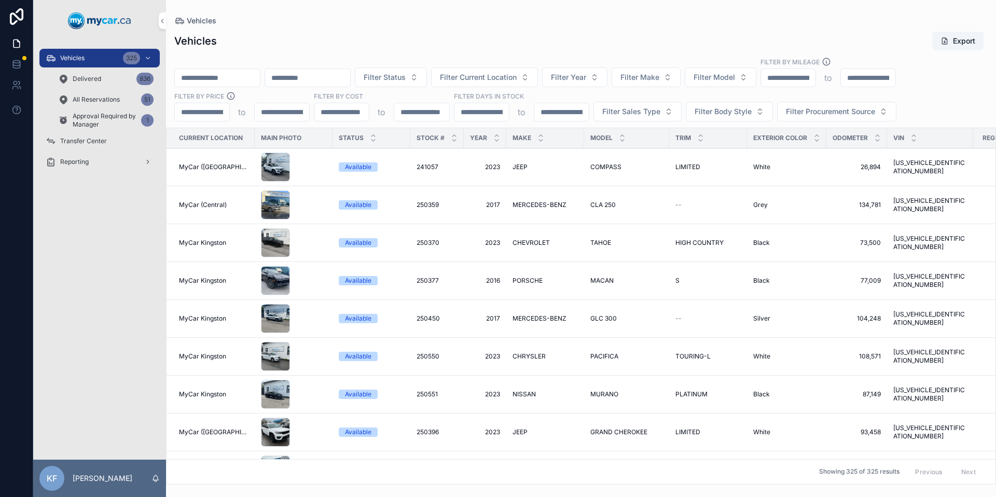
click at [659, 81] on span "Filter Make" at bounding box center [639, 77] width 39 height 10
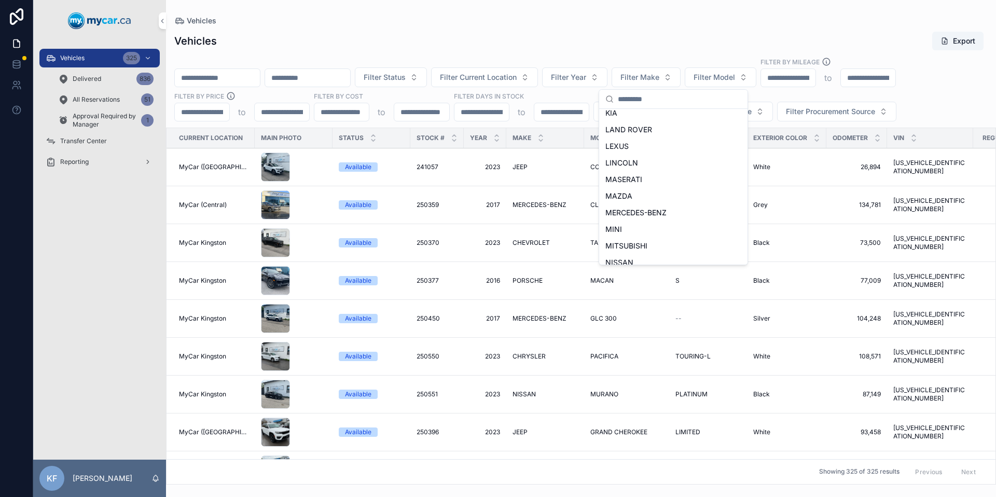
scroll to position [479, 0]
click at [619, 219] on span "TOYOTA" at bounding box center [620, 221] width 31 height 10
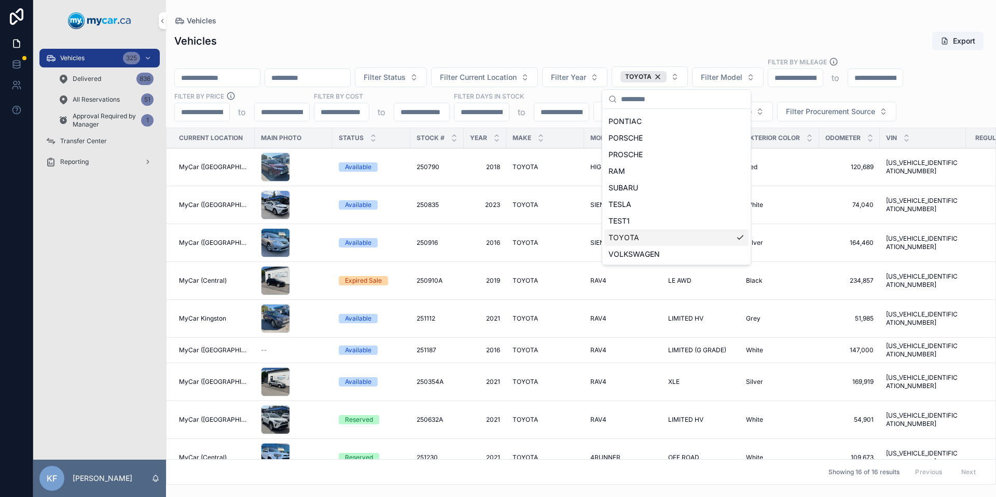
scroll to position [496, 0]
click at [518, 45] on div "Vehicles Export" at bounding box center [580, 41] width 813 height 20
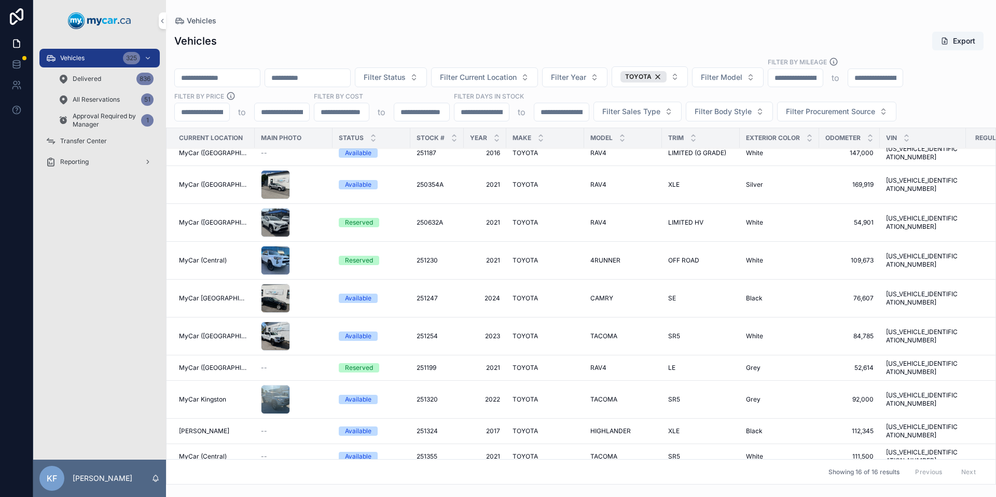
scroll to position [204, 0]
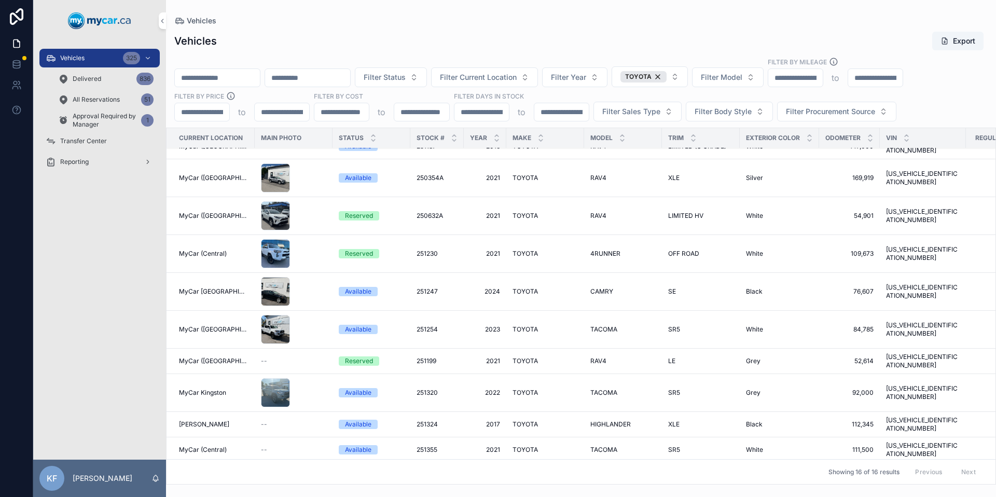
paste input "*******"
type input "*******"
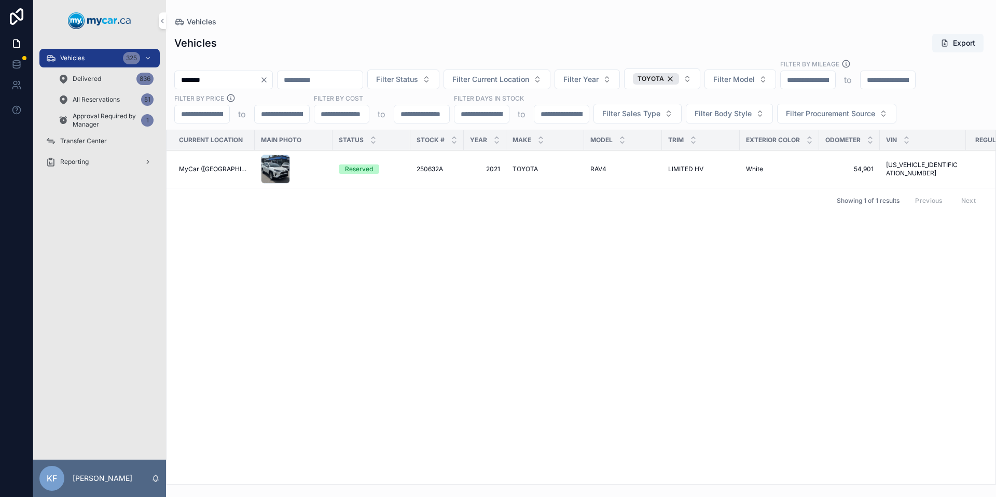
click at [359, 172] on div "Reserved" at bounding box center [359, 168] width 28 height 9
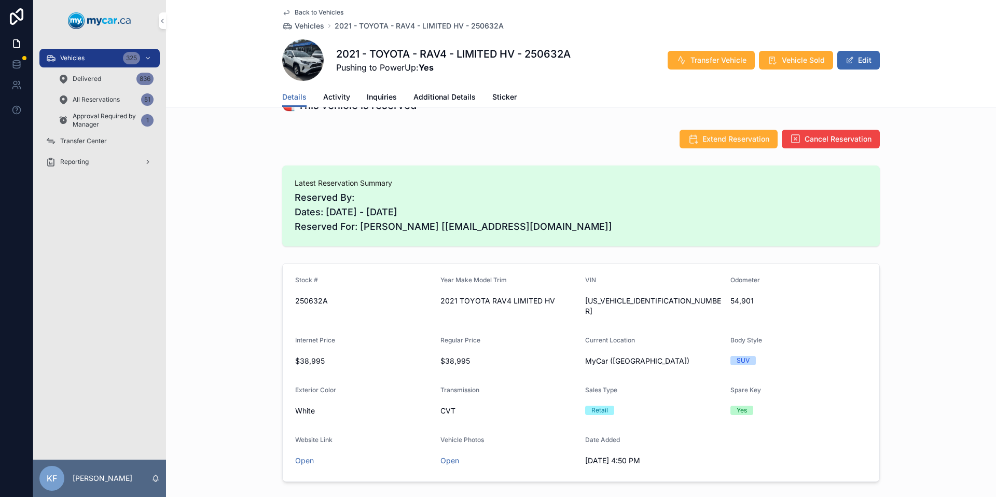
scroll to position [201, 0]
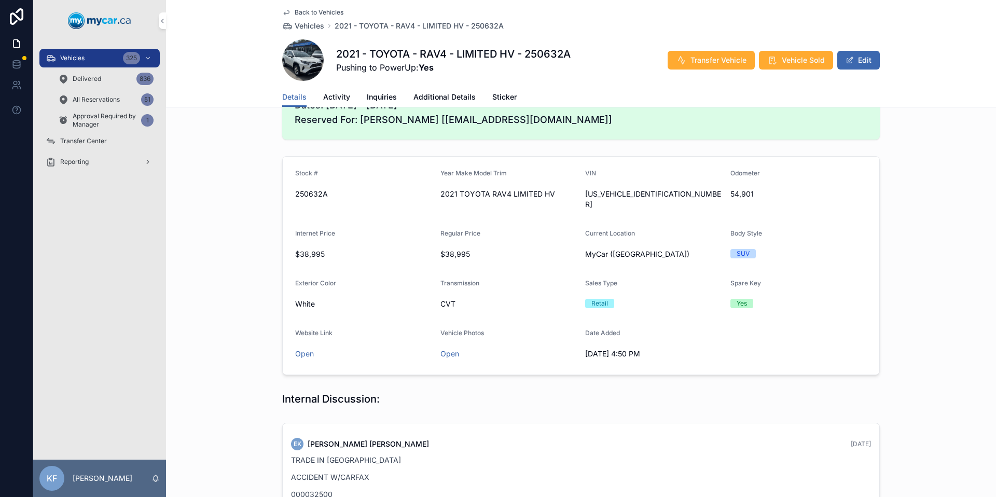
click at [615, 196] on span "[US_VEHICLE_IDENTIFICATION_NUMBER]" at bounding box center [653, 199] width 137 height 21
copy span "[US_VEHICLE_IDENTIFICATION_NUMBER]"
click at [304, 13] on span "Back to Vehicles" at bounding box center [319, 12] width 49 height 8
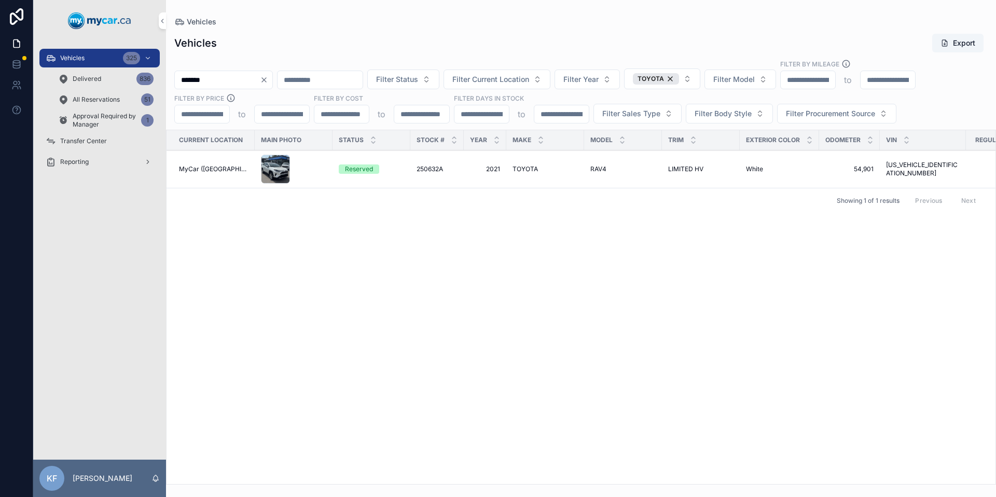
click at [679, 79] on div "TOYOTA" at bounding box center [656, 78] width 46 height 11
click at [746, 78] on span "Filter Model" at bounding box center [726, 79] width 41 height 10
type input "****"
click at [706, 119] on span "F150" at bounding box center [699, 121] width 16 height 10
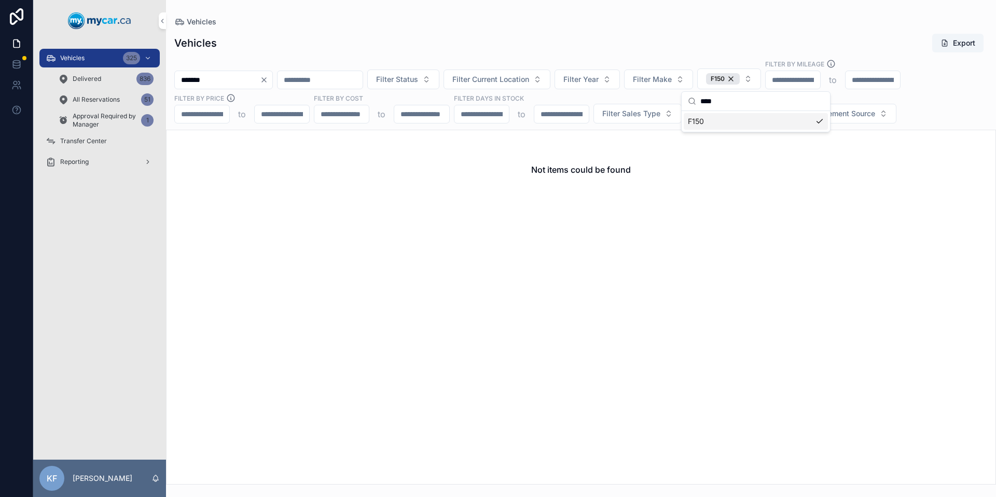
click at [700, 37] on div "Vehicles Export" at bounding box center [580, 43] width 813 height 20
click at [268, 80] on icon "Clear" at bounding box center [264, 80] width 8 height 8
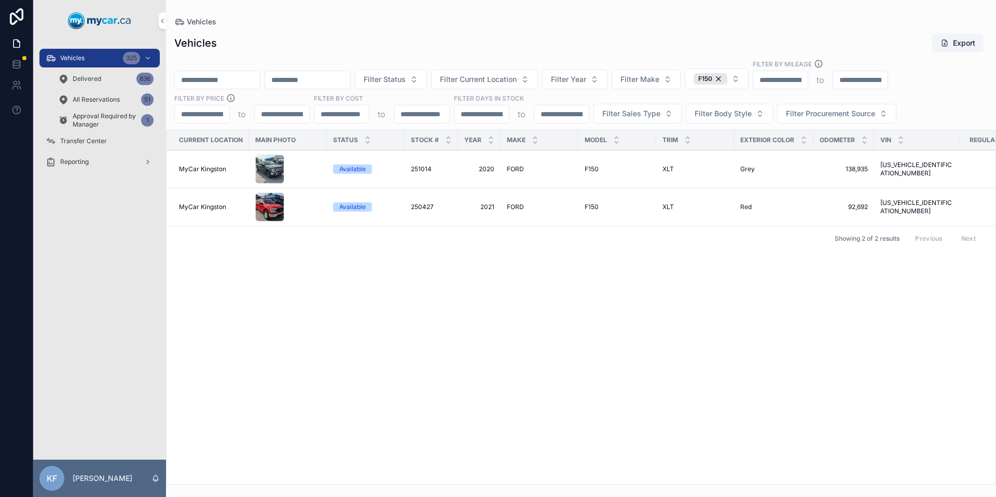
click at [727, 78] on div "F150" at bounding box center [710, 78] width 34 height 11
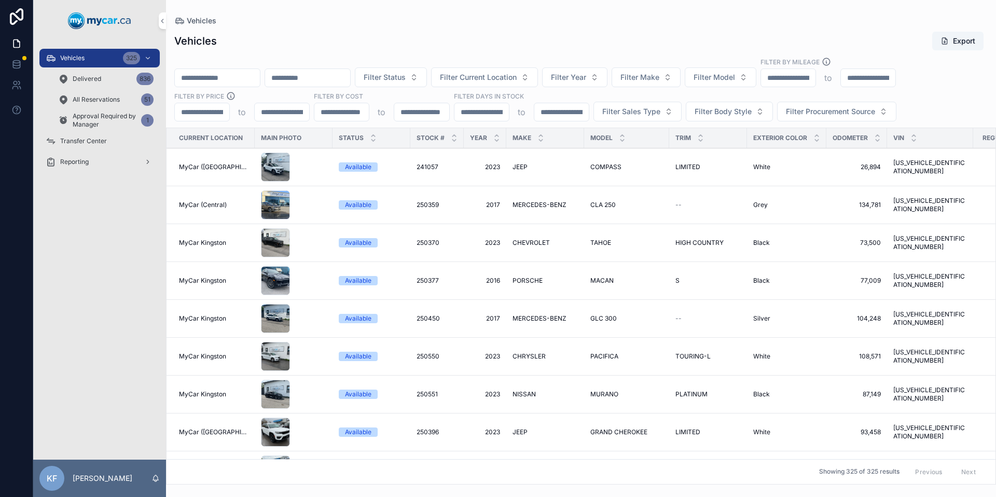
click at [659, 80] on span "Filter Make" at bounding box center [639, 77] width 39 height 10
type input "****"
click at [662, 121] on div "FORD" at bounding box center [673, 119] width 144 height 17
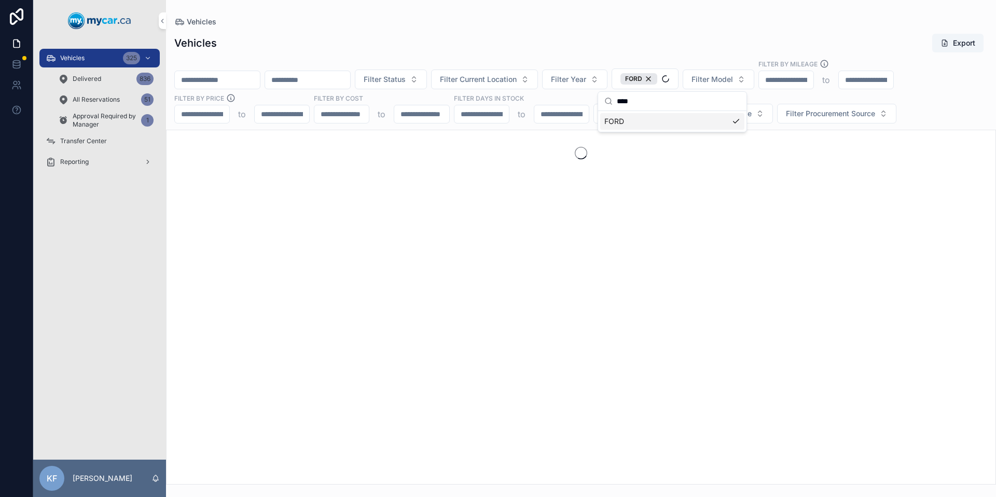
click at [571, 33] on div "Vehicles Export" at bounding box center [580, 43] width 813 height 20
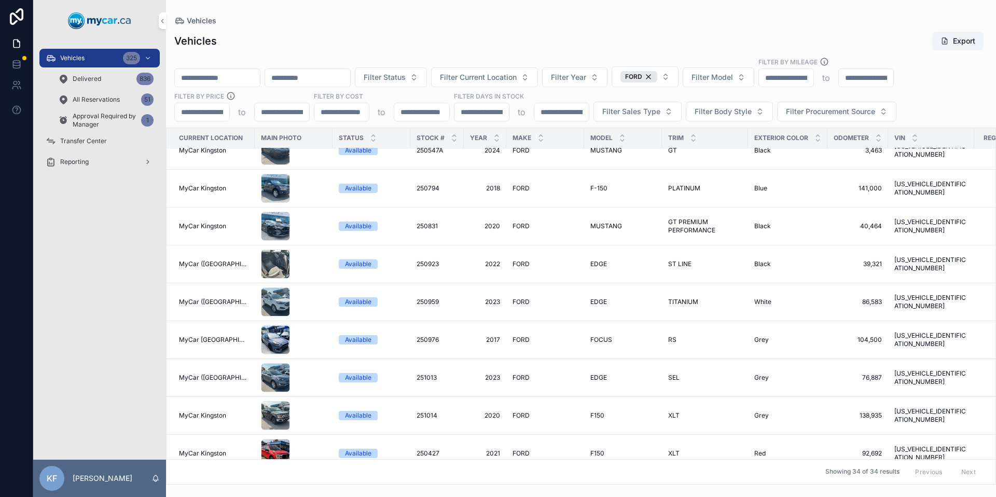
scroll to position [64, 0]
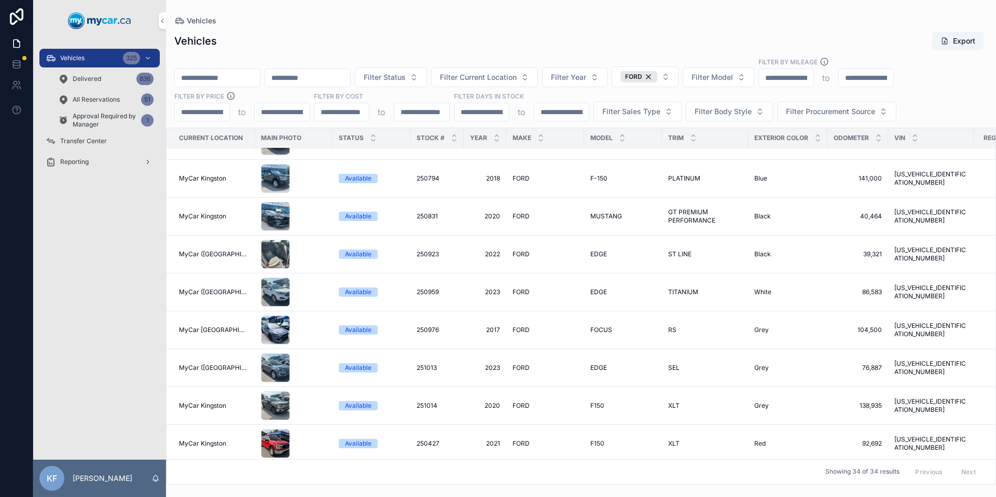
click at [714, 117] on button "Filter Body Style" at bounding box center [729, 112] width 87 height 20
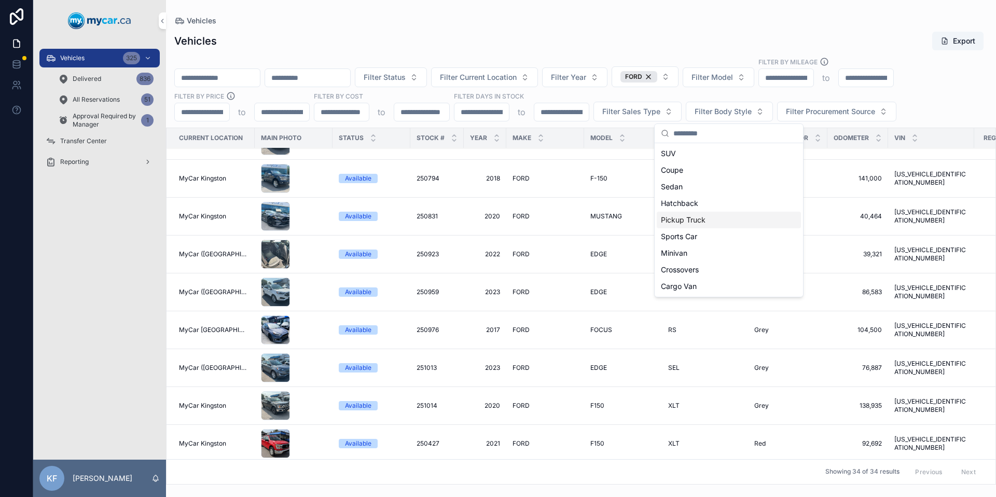
click at [688, 225] on div "Pickup Truck" at bounding box center [729, 220] width 144 height 17
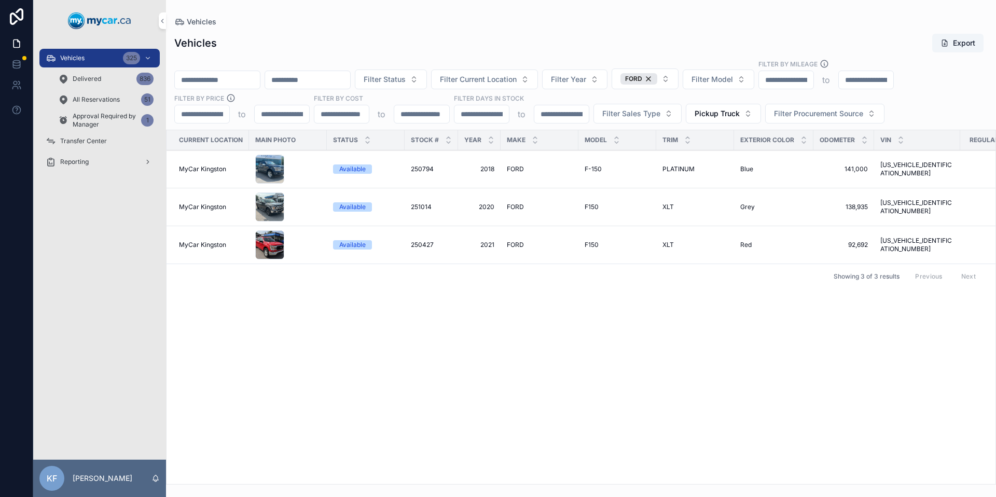
click at [657, 79] on div "FORD" at bounding box center [638, 78] width 37 height 11
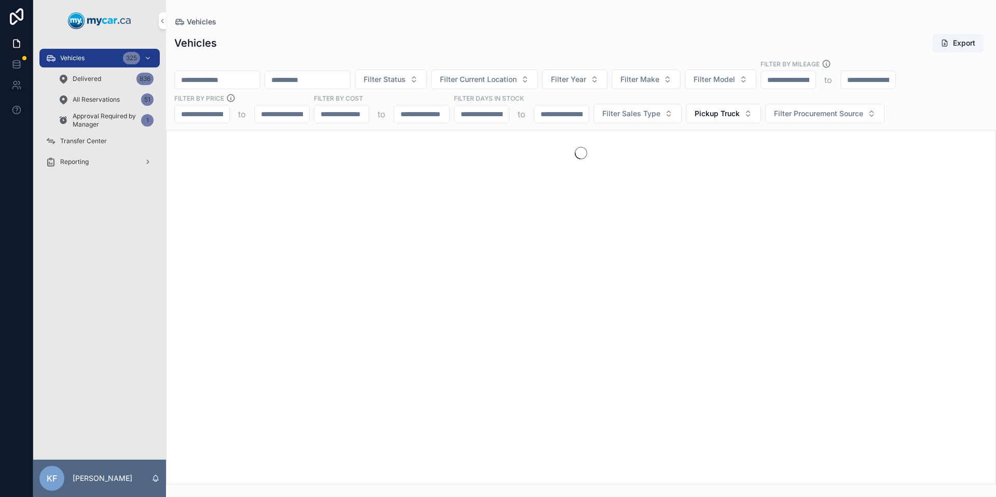
click at [729, 120] on button "Pickup Truck" at bounding box center [723, 114] width 75 height 20
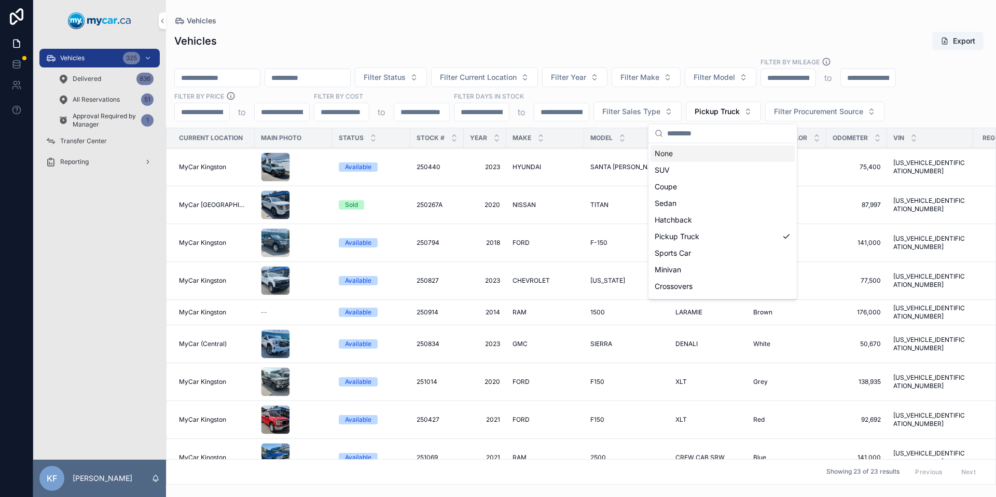
click at [723, 157] on div "None" at bounding box center [722, 153] width 144 height 17
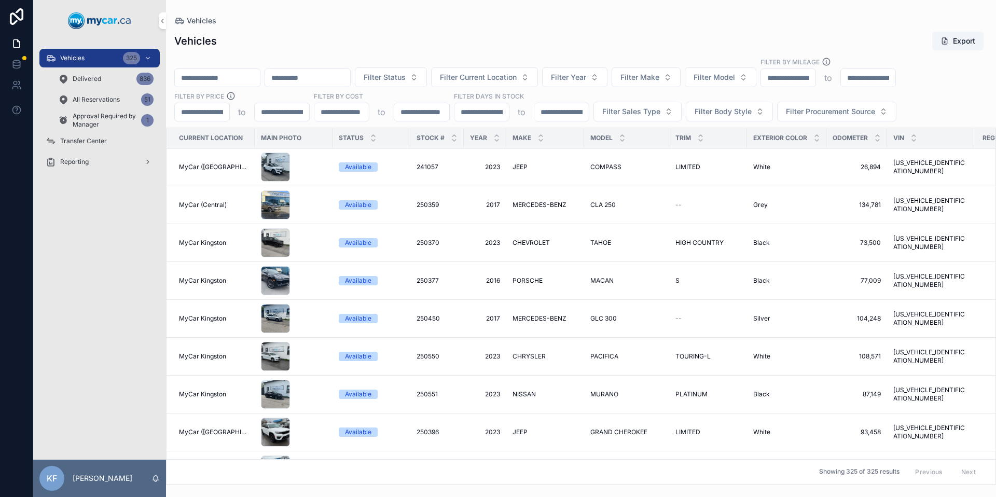
click at [735, 82] on span "Filter Model" at bounding box center [713, 77] width 41 height 10
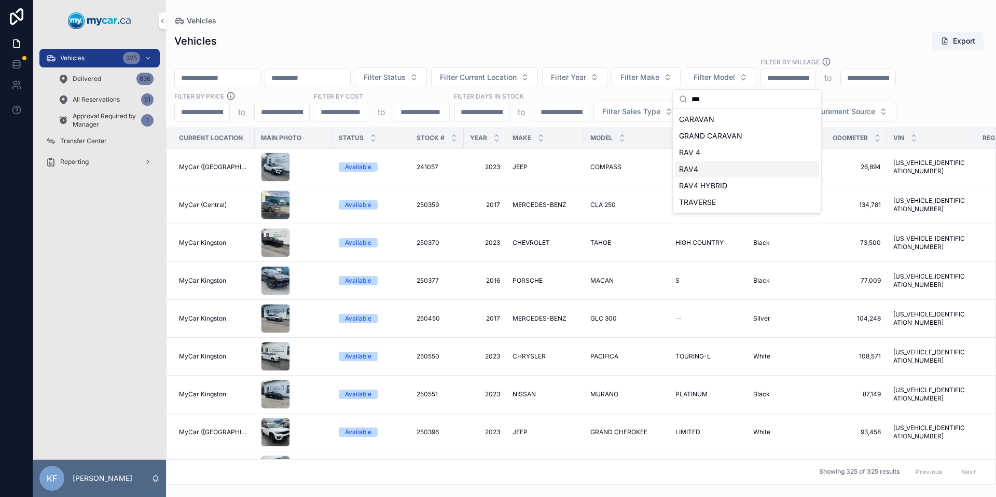
type input "***"
click at [724, 166] on div "RAV4" at bounding box center [747, 169] width 144 height 17
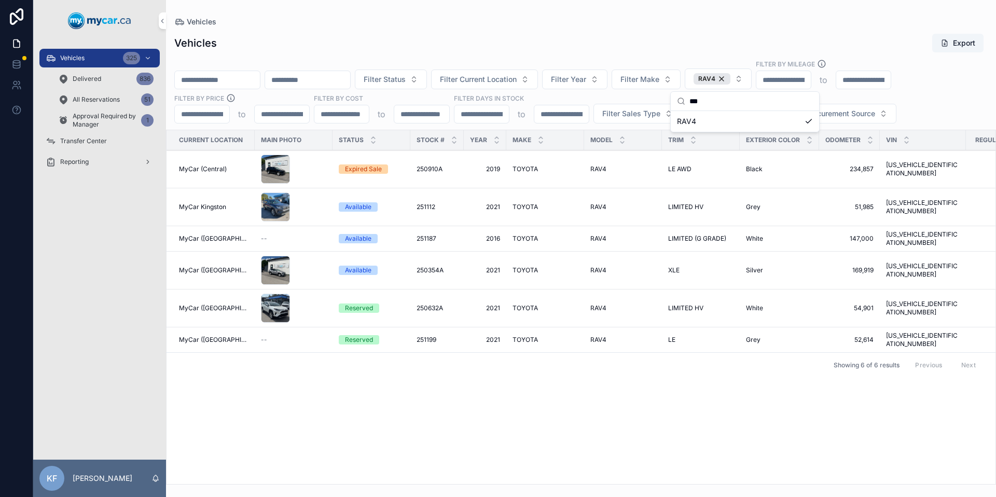
click at [421, 336] on span "251199" at bounding box center [426, 340] width 20 height 8
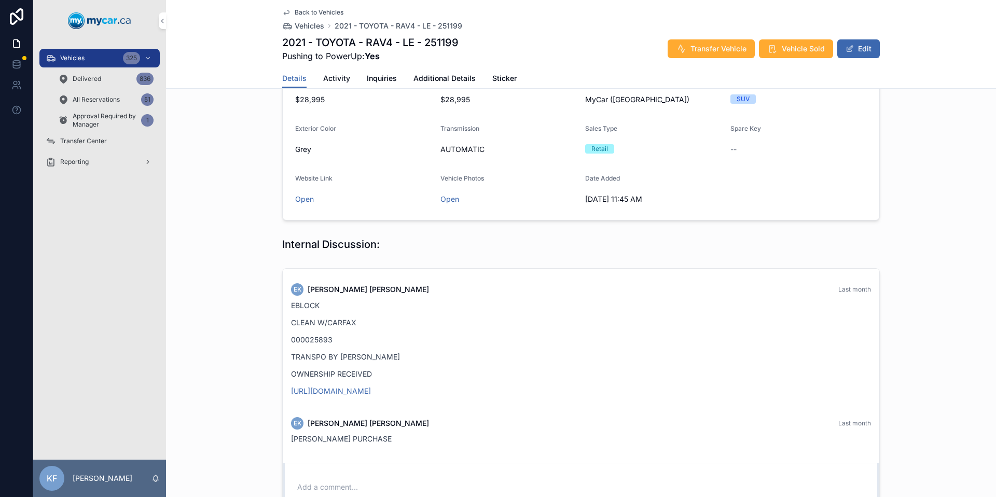
scroll to position [430, 0]
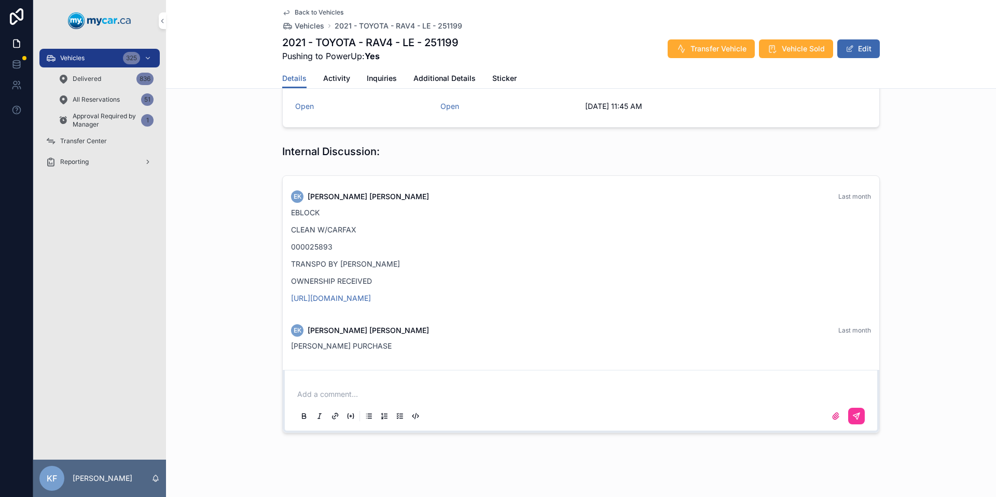
click at [366, 294] on link "[URL][DOMAIN_NAME]" at bounding box center [331, 298] width 80 height 9
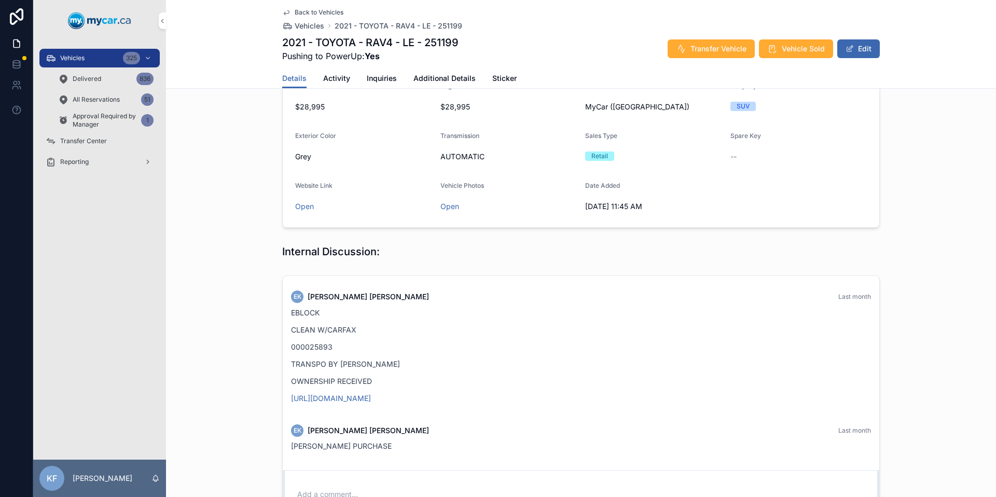
scroll to position [317, 0]
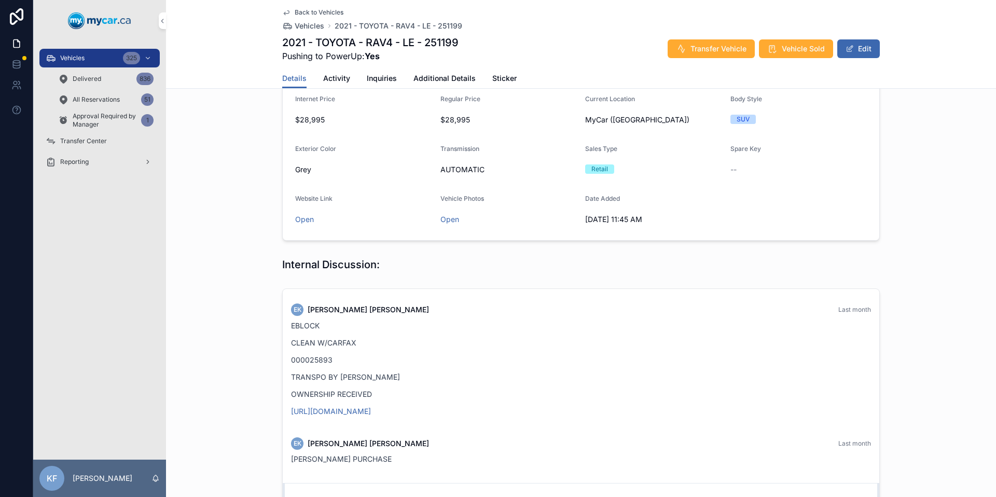
click at [310, 214] on span "Open" at bounding box center [363, 219] width 137 height 10
click at [308, 215] on link "Open" at bounding box center [304, 219] width 19 height 9
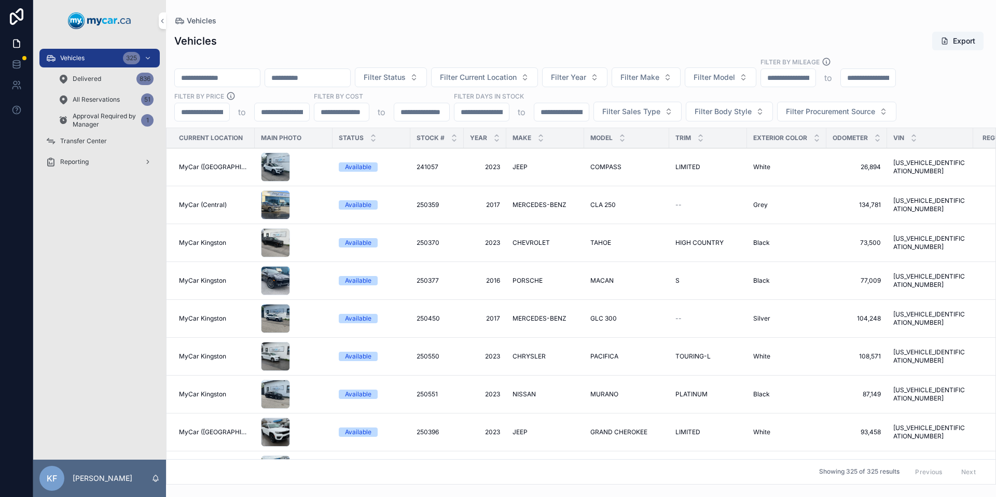
click at [742, 68] on button "Filter Model" at bounding box center [721, 77] width 72 height 20
type input "**"
click at [698, 118] on div "F150" at bounding box center [747, 119] width 144 height 17
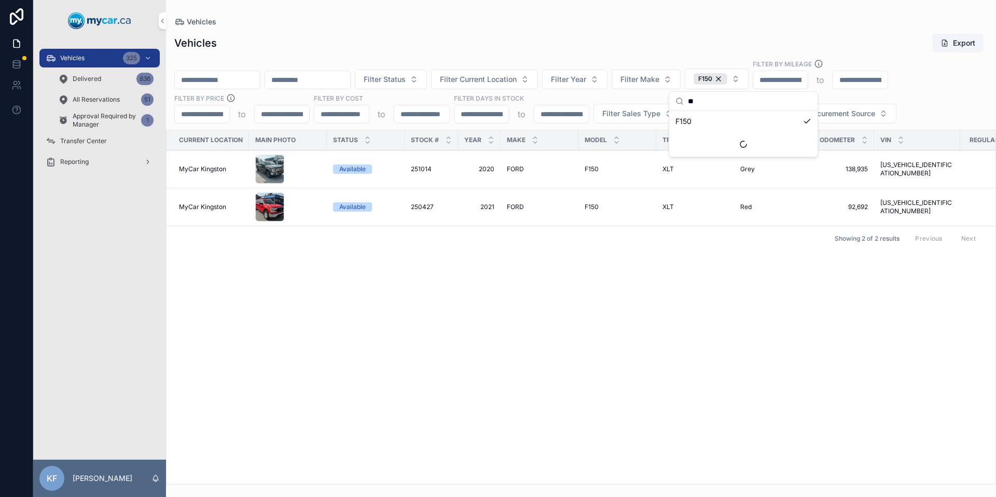
click at [645, 50] on div "Vehicles Export" at bounding box center [580, 43] width 813 height 20
click at [727, 79] on div "F150" at bounding box center [710, 78] width 34 height 11
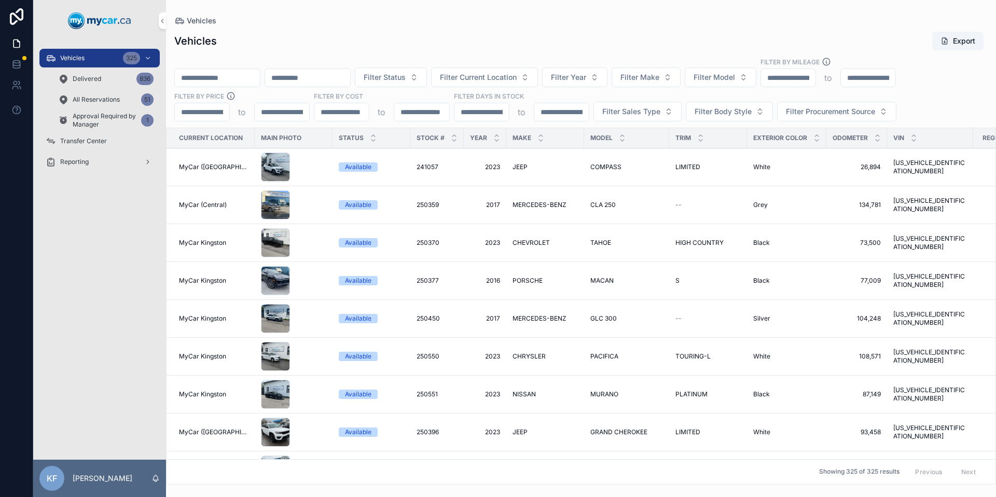
click at [680, 82] on button "Filter Make" at bounding box center [645, 77] width 69 height 20
type input "***"
click at [603, 119] on div "FORD" at bounding box center [673, 119] width 144 height 17
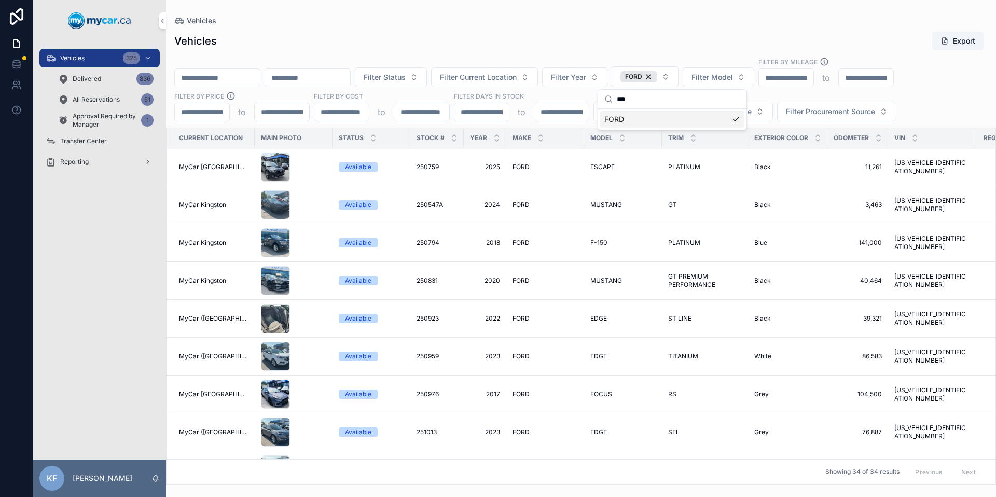
click at [777, 93] on div "Filter Status Filter Current Location Filter Year FORD Filter Model Filter By M…" at bounding box center [581, 89] width 830 height 64
click at [755, 108] on button "Filter Body Style" at bounding box center [729, 112] width 87 height 20
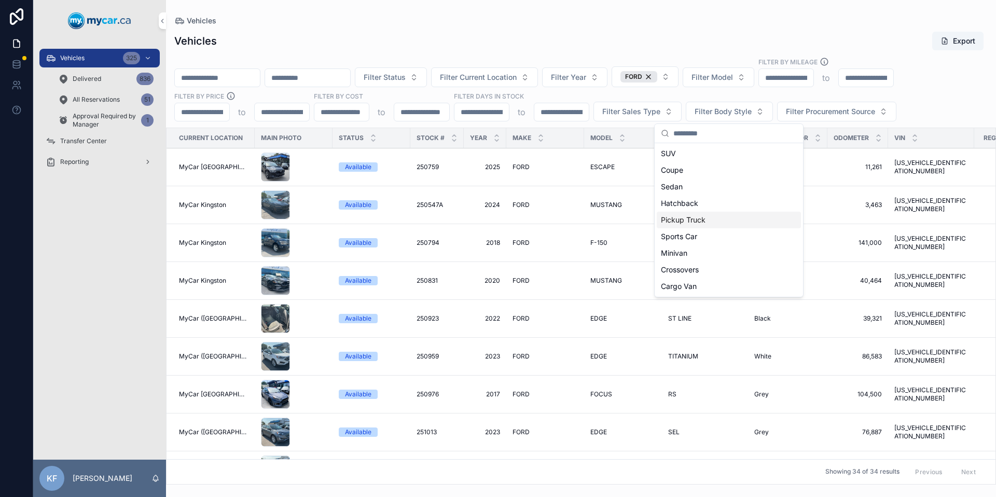
click at [678, 216] on div "Pickup Truck" at bounding box center [729, 220] width 144 height 17
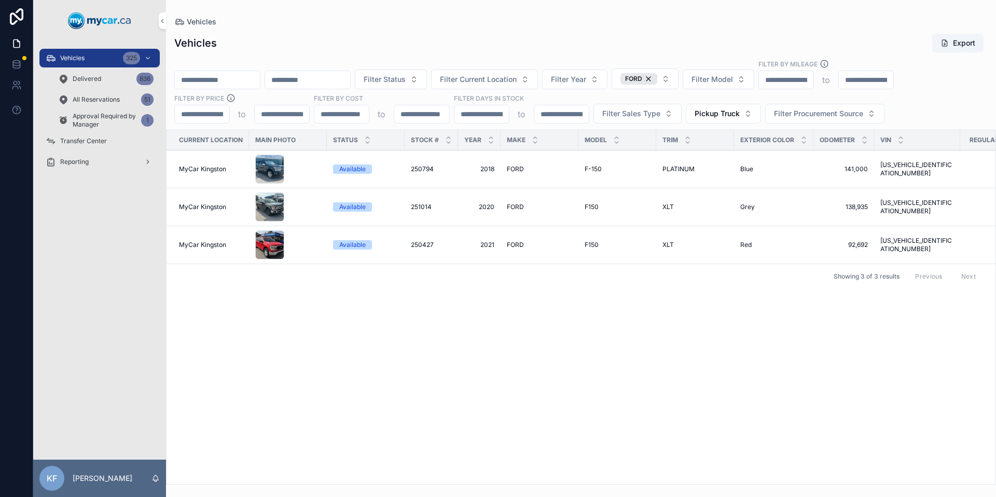
click at [480, 37] on div "Vehicles Export" at bounding box center [580, 43] width 813 height 20
click at [585, 167] on span "F-150" at bounding box center [593, 169] width 17 height 8
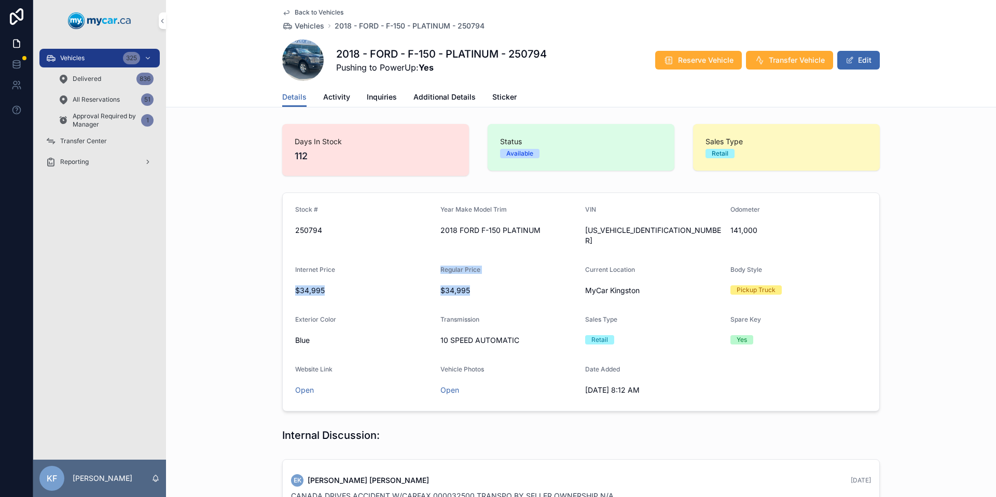
drag, startPoint x: 432, startPoint y: 270, endPoint x: 478, endPoint y: 277, distance: 46.7
click at [478, 277] on form "Stock # 250794 Year Make Model Trim 2018 FORD F-150 PLATINUM VIN 1FTFW1E13JFD45…" at bounding box center [581, 302] width 596 height 218
click at [478, 285] on span "$34,995" at bounding box center [508, 290] width 137 height 10
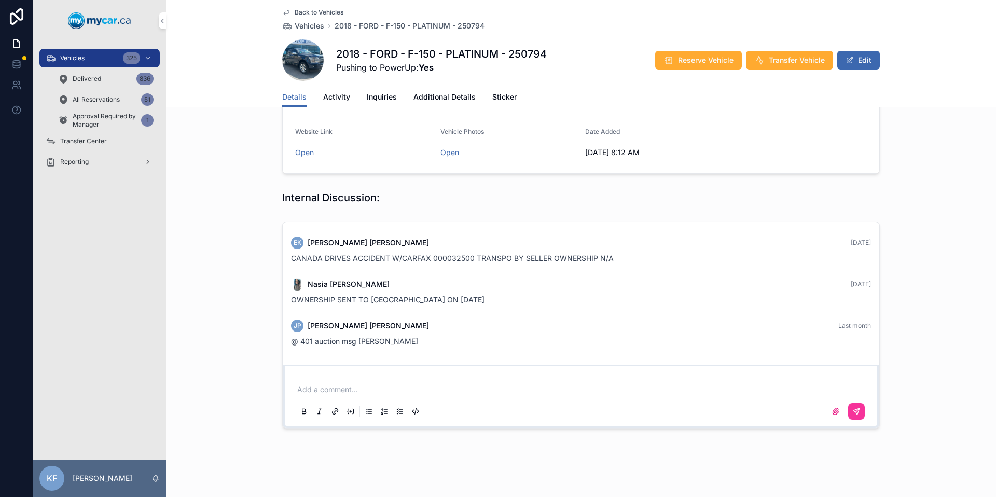
click at [328, 384] on p "scrollable content" at bounding box center [583, 389] width 572 height 10
